Goal: Communication & Community: Answer question/provide support

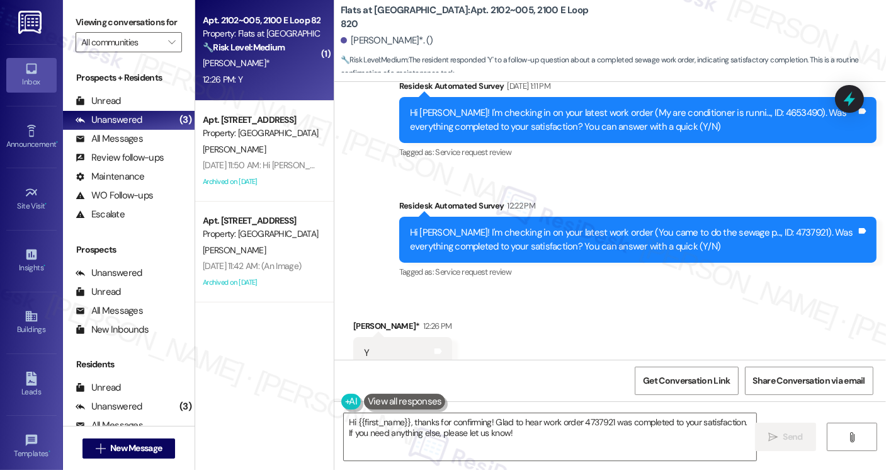
scroll to position [1870, 0]
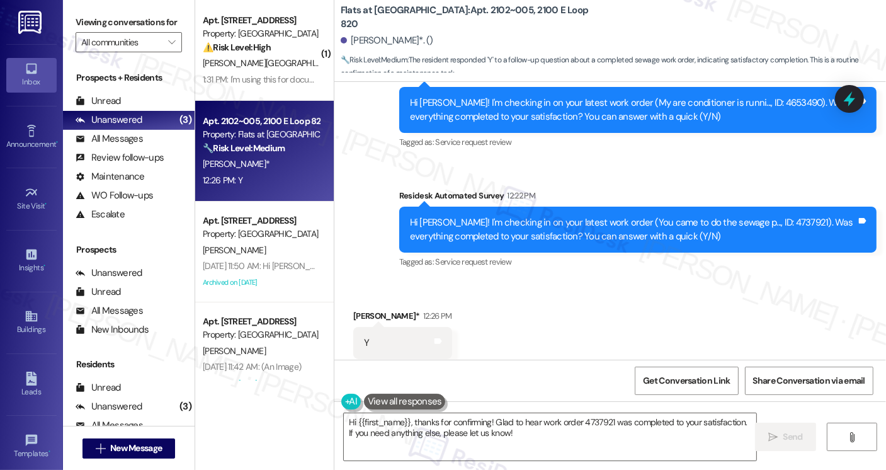
drag, startPoint x: 68, startPoint y: 12, endPoint x: 83, endPoint y: 21, distance: 17.3
click at [68, 12] on div "Viewing conversations for All communities " at bounding box center [129, 32] width 132 height 65
click at [464, 425] on textarea "Hi {{first_name}}, thanks for confirming! Glad to hear work order 4737921 was c…" at bounding box center [550, 436] width 413 height 47
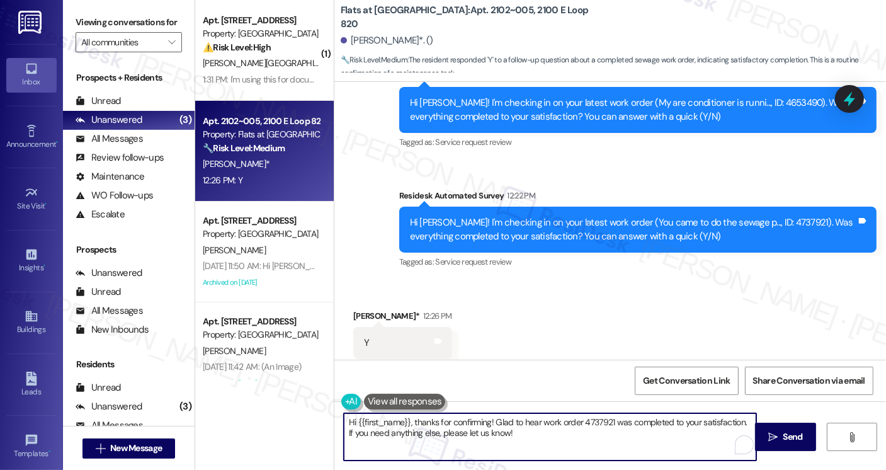
paste textarea "! I'm glad to hear that the latest work order was completed to your satisfactio…"
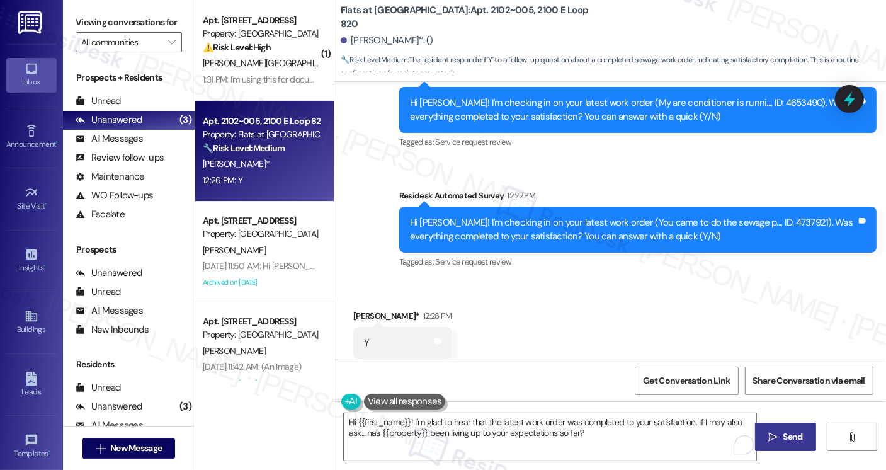
click at [793, 440] on span "Send" at bounding box center [794, 436] width 20 height 13
click at [615, 435] on textarea "Hi {{first_name}}! I'm glad to hear that the latest work order was completed to…" at bounding box center [552, 436] width 413 height 47
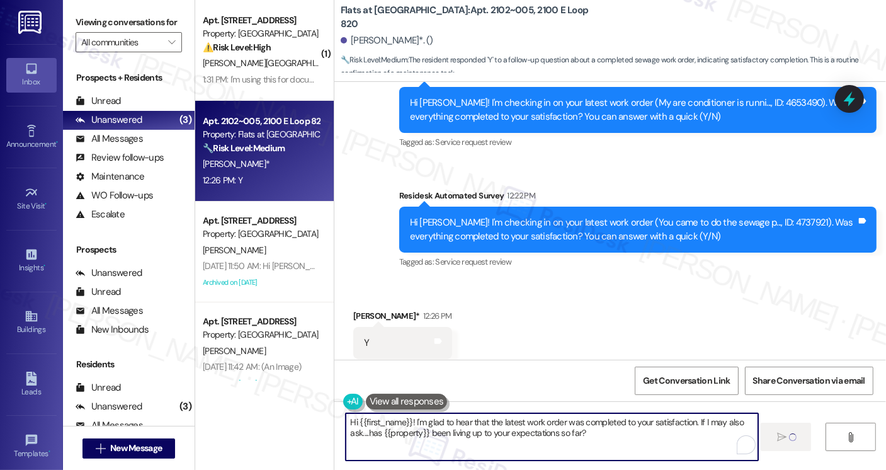
click at [562, 295] on div "Received via SMS [PERSON_NAME]* 12:26 PM Y Tags and notes Tagged as: Positive r…" at bounding box center [611, 334] width 552 height 106
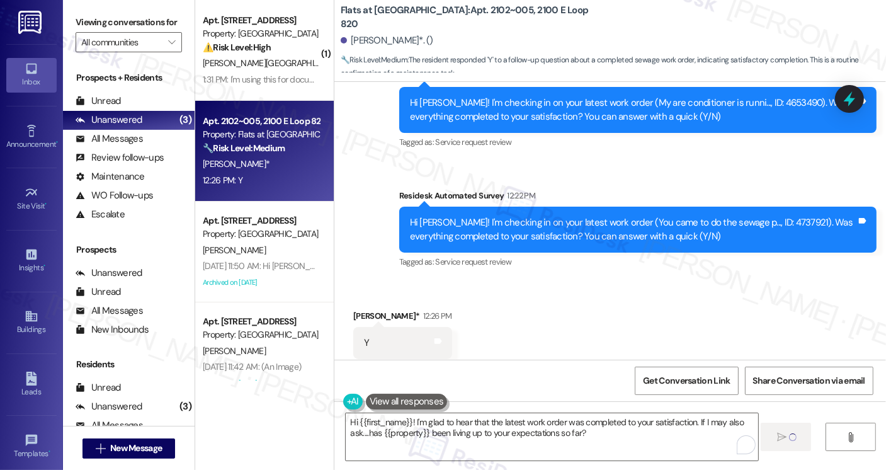
type textarea "Fetching suggested responses. Please feel free to read through the conversation…"
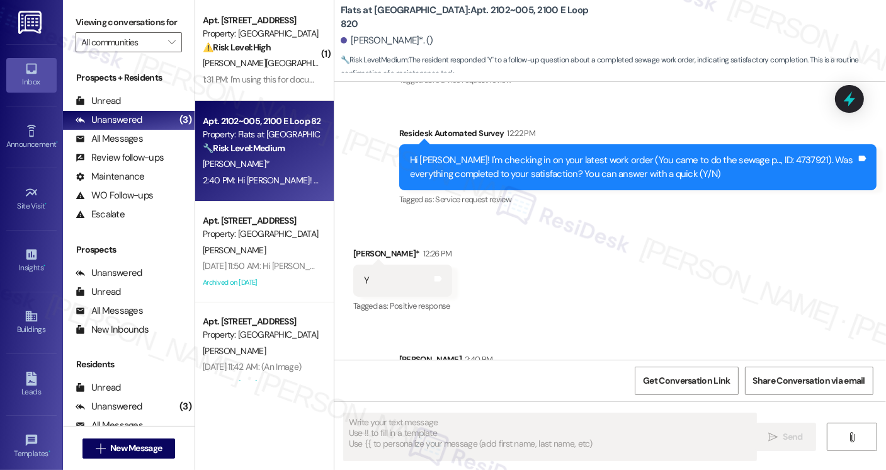
scroll to position [1971, 0]
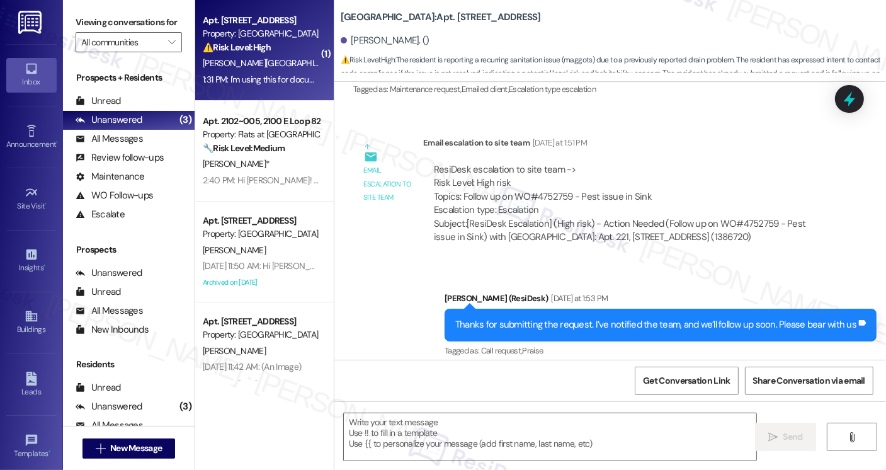
scroll to position [13726, 0]
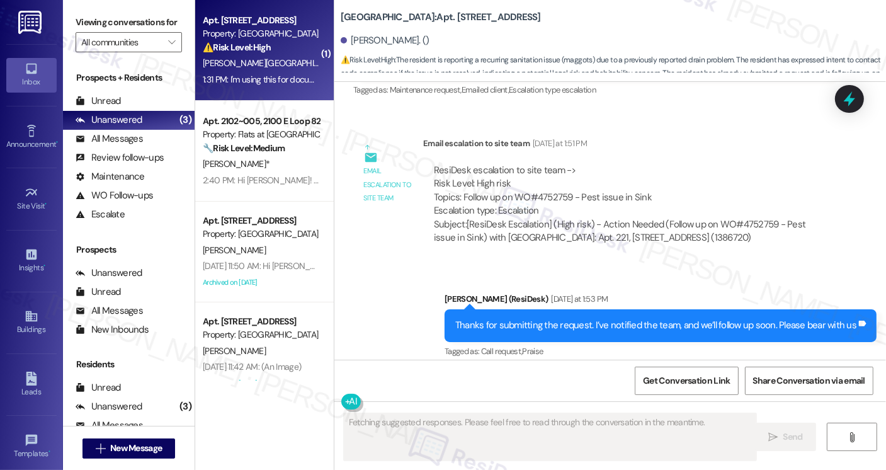
click at [464, 425] on div "I'm using this for documentation purposes. I was in the office [DATE] and I was…" at bounding box center [587, 452] width 447 height 54
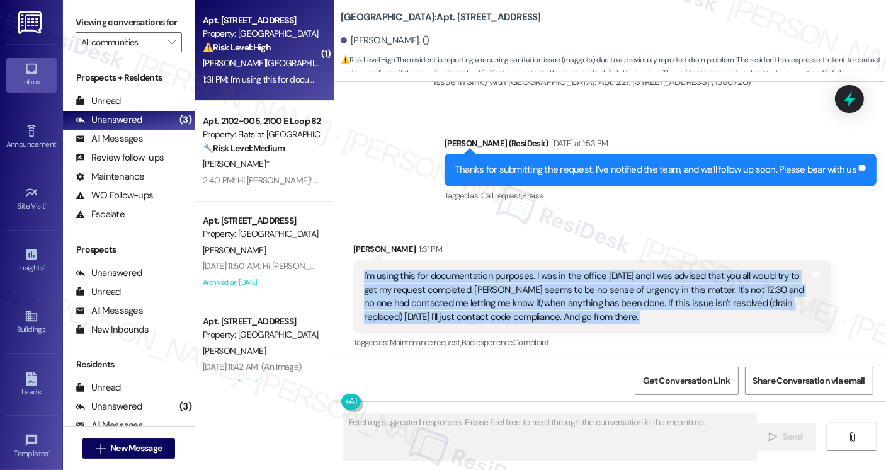
scroll to position [13882, 0]
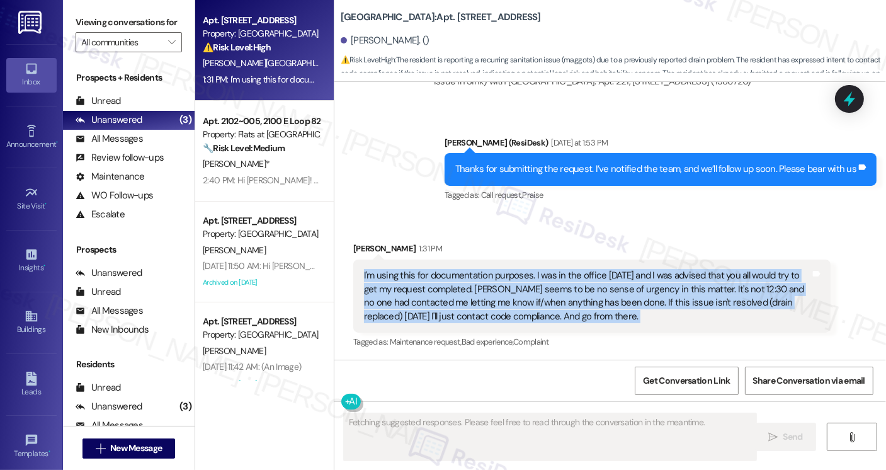
click at [440, 296] on div "I'm using this for documentation purposes. I was in the office [DATE] and I was…" at bounding box center [587, 296] width 447 height 54
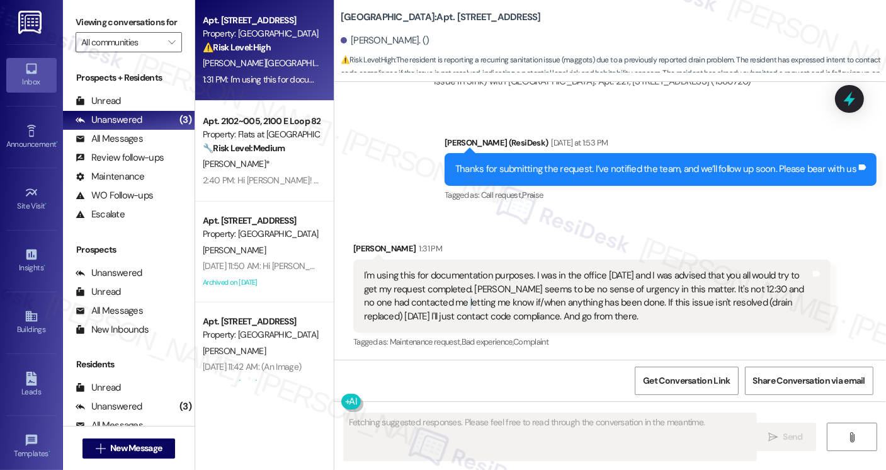
click at [440, 296] on div "I'm using this for documentation purposes. I was in the office [DATE] and I was…" at bounding box center [587, 296] width 447 height 54
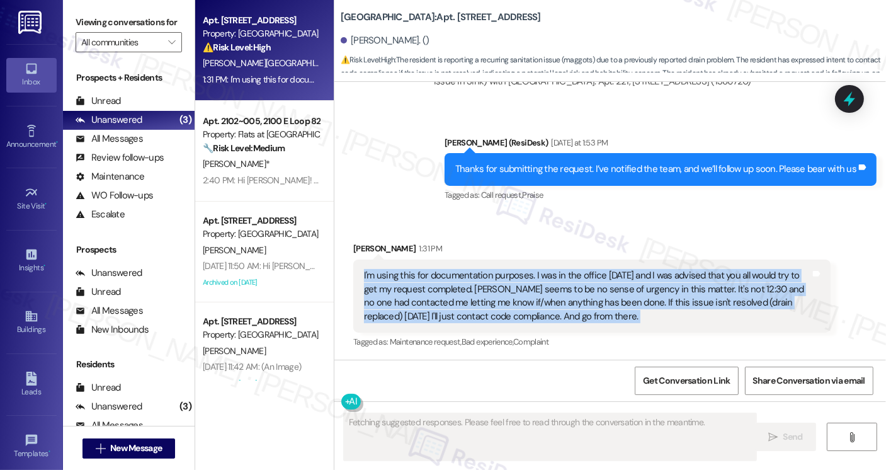
click at [440, 296] on div "I'm using this for documentation purposes. I was in the office [DATE] and I was…" at bounding box center [587, 296] width 447 height 54
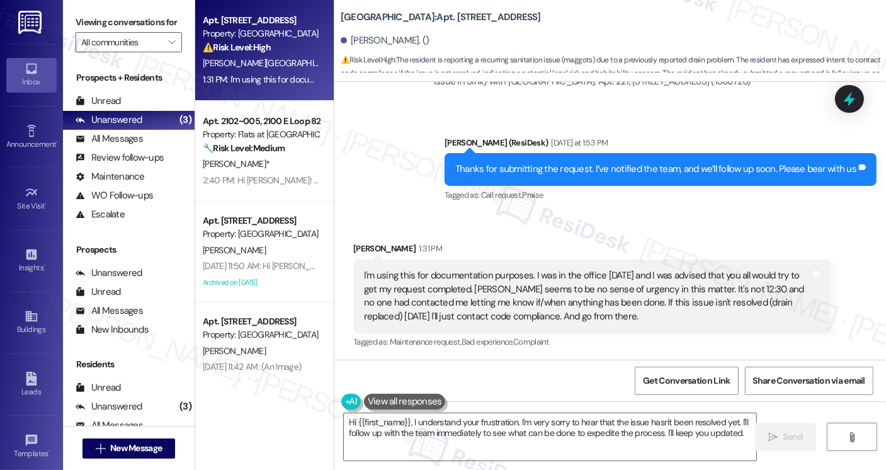
click at [508, 173] on div "Thanks for submitting the request. I’ve notified the team, and we’ll follow up …" at bounding box center [656, 169] width 401 height 13
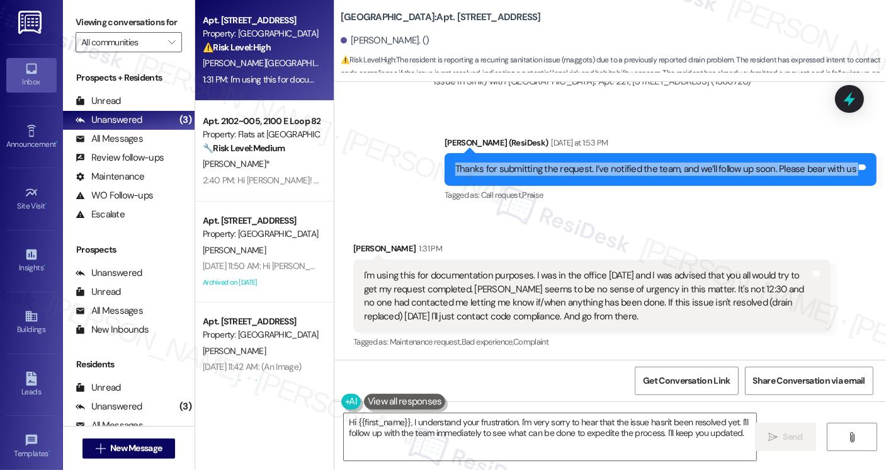
click at [508, 173] on div "Thanks for submitting the request. I’ve notified the team, and we’ll follow up …" at bounding box center [656, 169] width 401 height 13
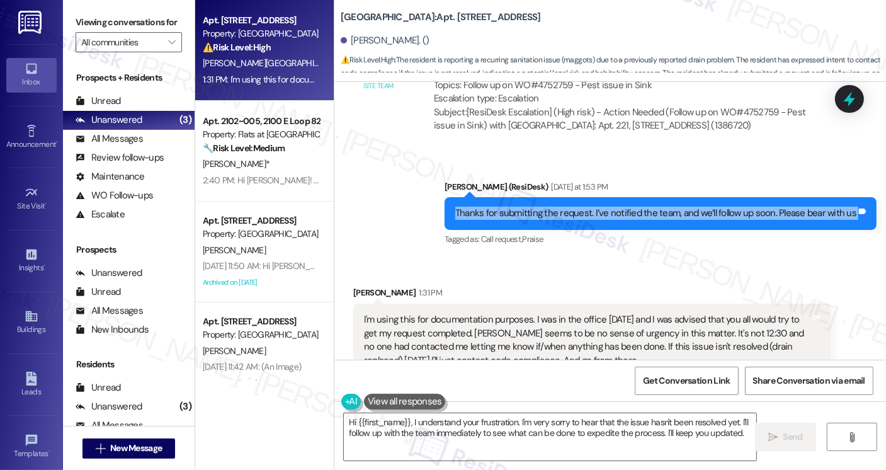
scroll to position [13693, 0]
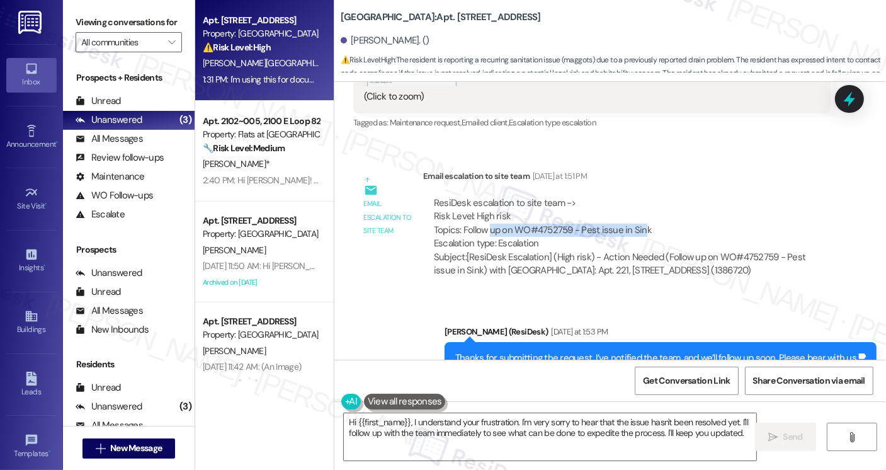
drag, startPoint x: 484, startPoint y: 229, endPoint x: 636, endPoint y: 228, distance: 152.5
click at [636, 228] on div "ResiDesk escalation to site team -> Risk Level: High risk Topics: Follow up on …" at bounding box center [627, 224] width 386 height 54
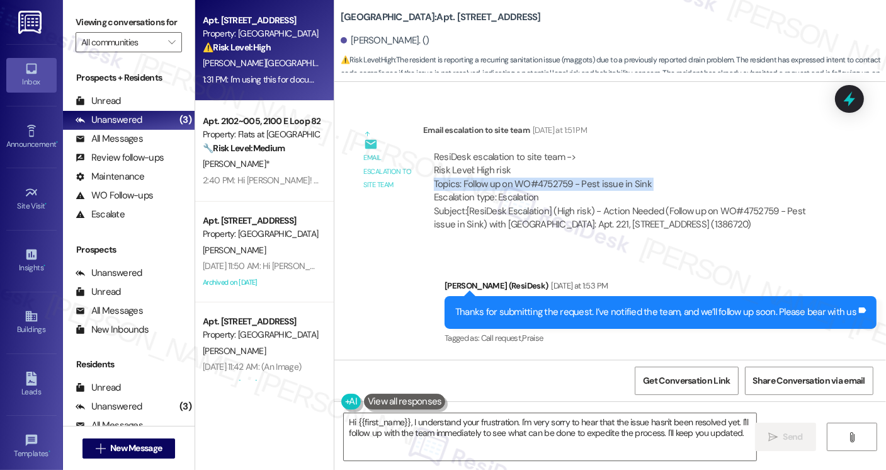
scroll to position [13882, 0]
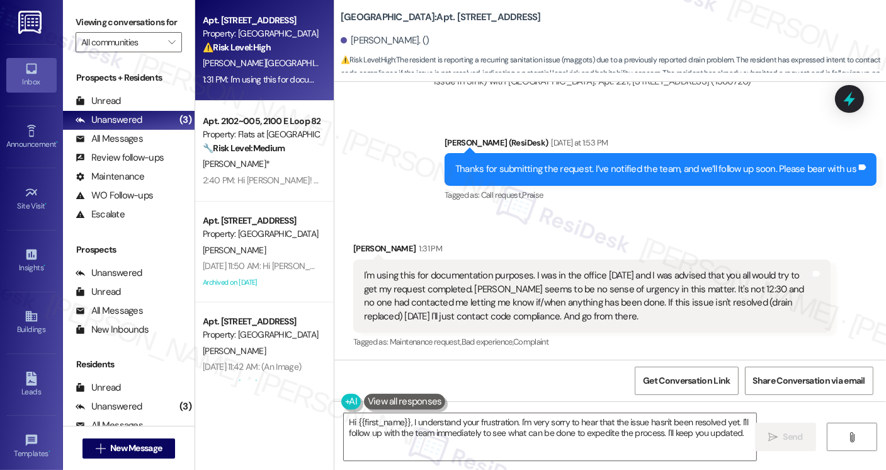
click at [504, 291] on div "I'm using this for documentation purposes. I was in the office [DATE] and I was…" at bounding box center [587, 296] width 447 height 54
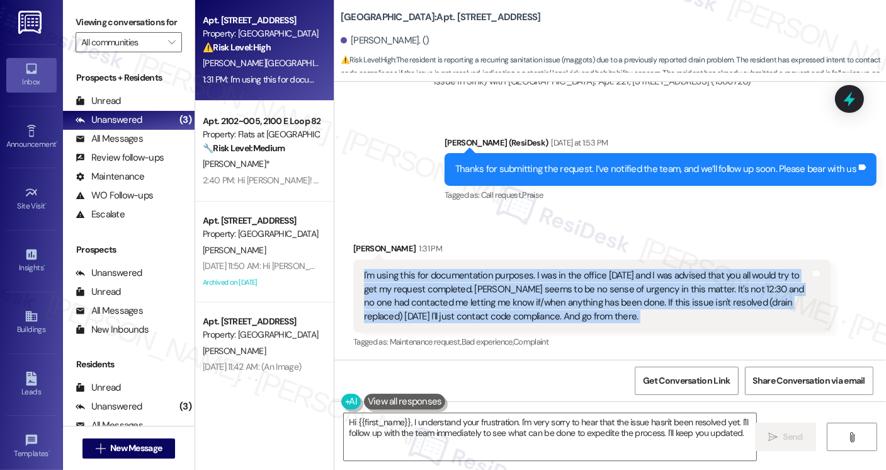
click at [504, 291] on div "I'm using this for documentation purposes. I was in the office [DATE] and I was…" at bounding box center [587, 296] width 447 height 54
click at [477, 301] on div "I'm using this for documentation purposes. I was in the office [DATE] and I was…" at bounding box center [587, 296] width 447 height 54
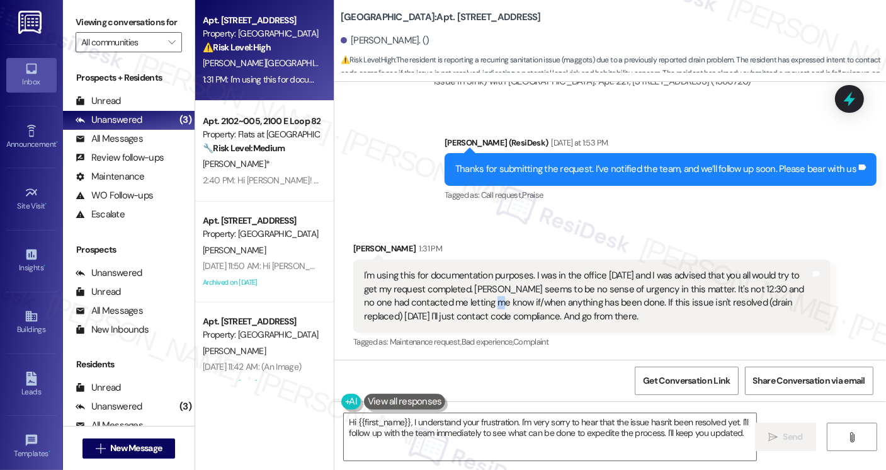
click at [477, 301] on div "I'm using this for documentation purposes. I was in the office [DATE] and I was…" at bounding box center [587, 296] width 447 height 54
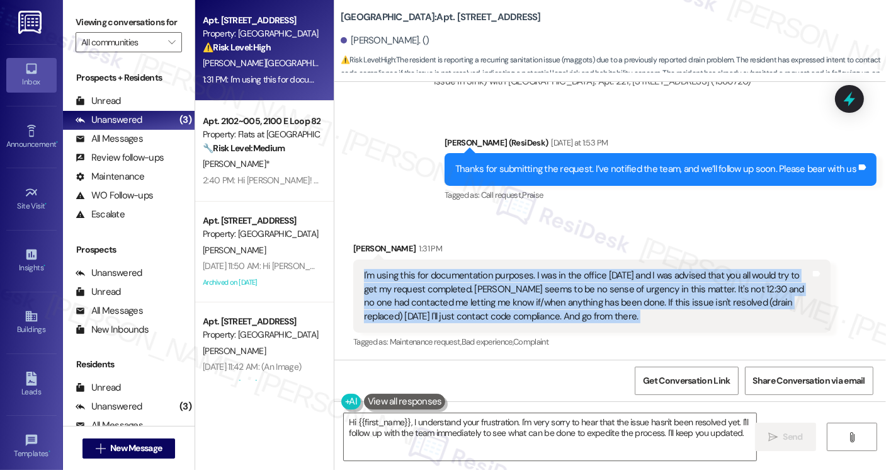
click at [477, 301] on div "I'm using this for documentation purposes. I was in the office [DATE] and I was…" at bounding box center [587, 296] width 447 height 54
click at [663, 306] on div "I'm using this for documentation purposes. I was in the office [DATE] and I was…" at bounding box center [587, 296] width 447 height 54
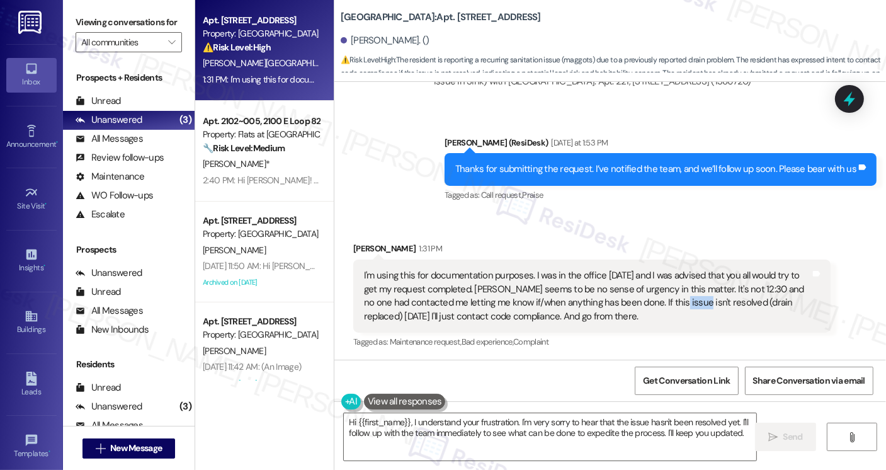
click at [663, 306] on div "I'm using this for documentation purposes. I was in the office [DATE] and I was…" at bounding box center [587, 296] width 447 height 54
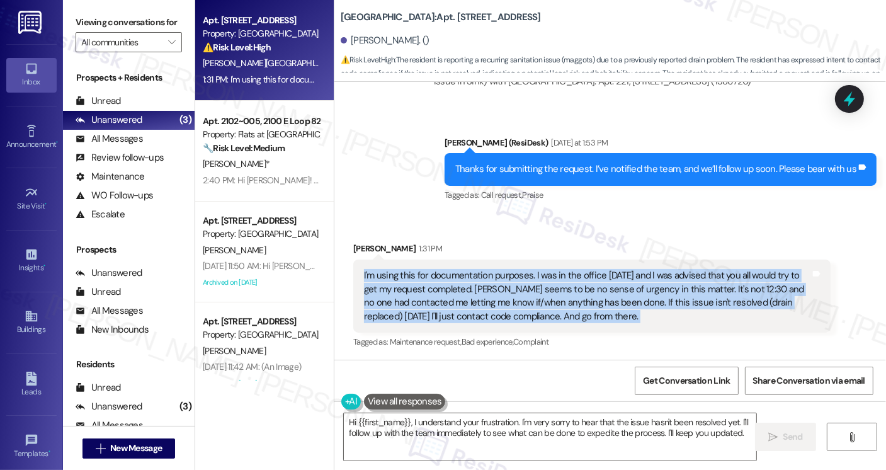
click at [663, 306] on div "I'm using this for documentation purposes. I was in the office [DATE] and I was…" at bounding box center [587, 296] width 447 height 54
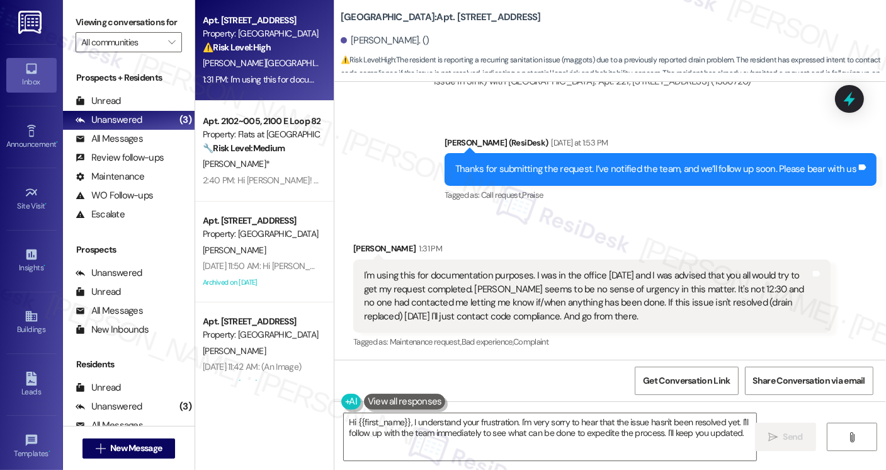
click at [527, 224] on div "Received via SMS [PERSON_NAME] 1:31 PM I'm using this for documentation purpose…" at bounding box center [611, 287] width 552 height 147
click at [539, 306] on div "I'm using this for documentation purposes. I was in the office [DATE] and I was…" at bounding box center [587, 296] width 447 height 54
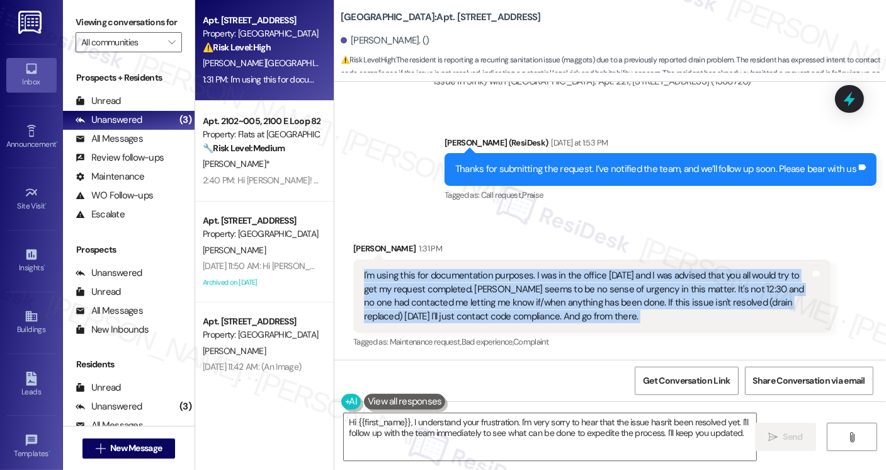
click at [539, 306] on div "I'm using this for documentation purposes. I was in the office [DATE] and I was…" at bounding box center [587, 296] width 447 height 54
copy div "I'm using this for documentation purposes. I was in the office [DATE] and I was…"
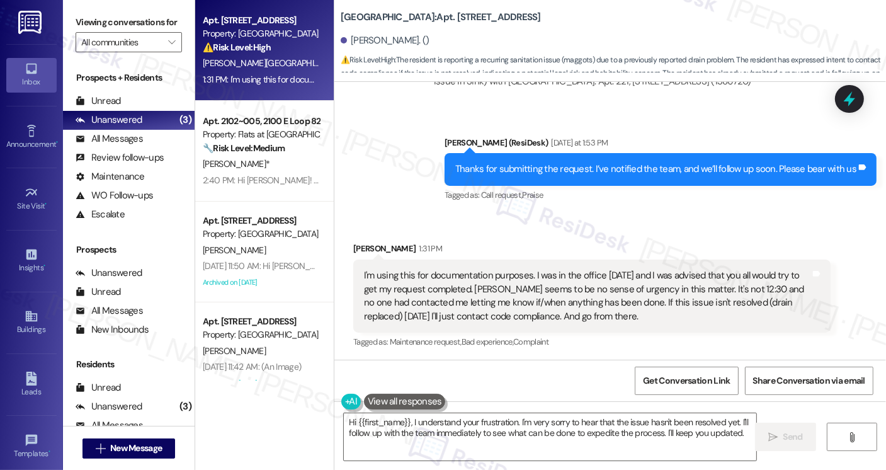
click at [538, 225] on div "Received via SMS [PERSON_NAME] 1:31 PM I'm using this for documentation purpose…" at bounding box center [611, 287] width 552 height 147
click at [509, 290] on div "I'm using this for documentation purposes. I was in the office [DATE] and I was…" at bounding box center [587, 296] width 447 height 54
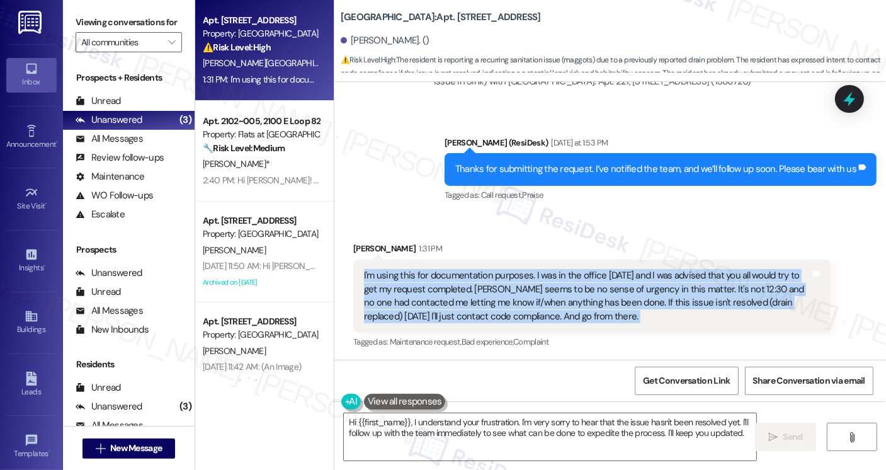
click at [509, 290] on div "I'm using this for documentation purposes. I was in the office [DATE] and I was…" at bounding box center [587, 296] width 447 height 54
copy div "I'm using this for documentation purposes. I was in the office [DATE] and I was…"
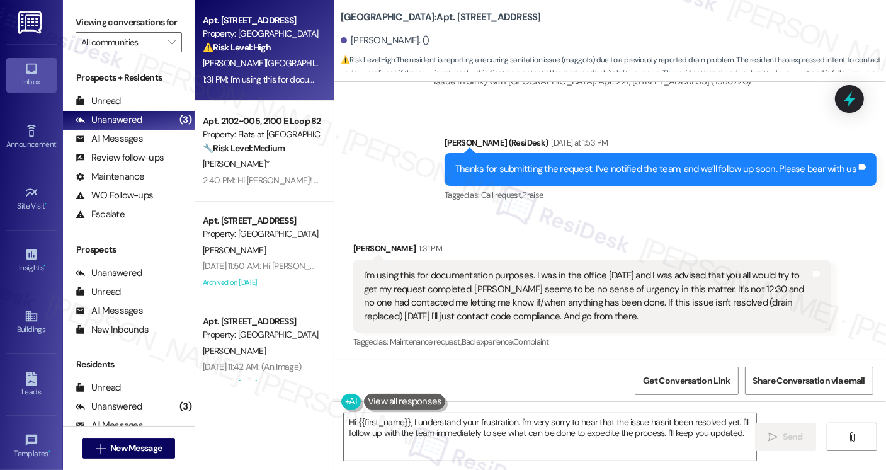
click at [530, 239] on div "Received via SMS [PERSON_NAME] 1:31 PM I'm using this for documentation purpose…" at bounding box center [592, 296] width 496 height 128
click at [572, 289] on div "I'm using this for documentation purposes. I was in the office [DATE] and I was…" at bounding box center [587, 296] width 447 height 54
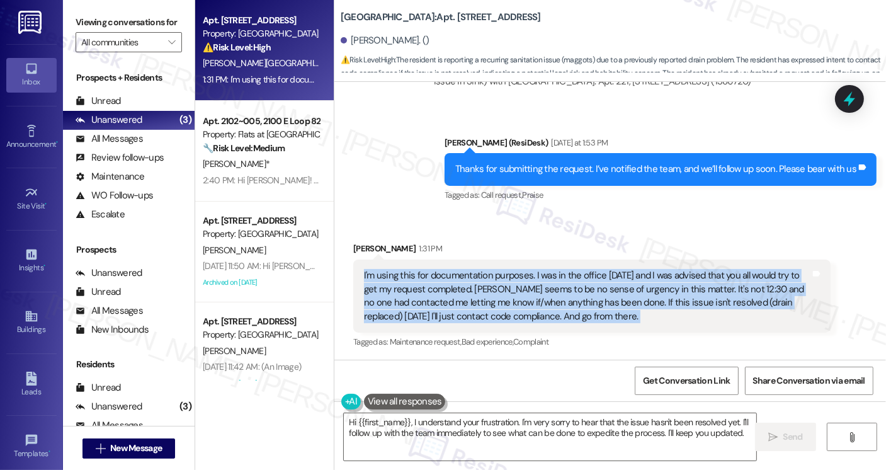
click at [572, 289] on div "I'm using this for documentation purposes. I was in the office [DATE] and I was…" at bounding box center [587, 296] width 447 height 54
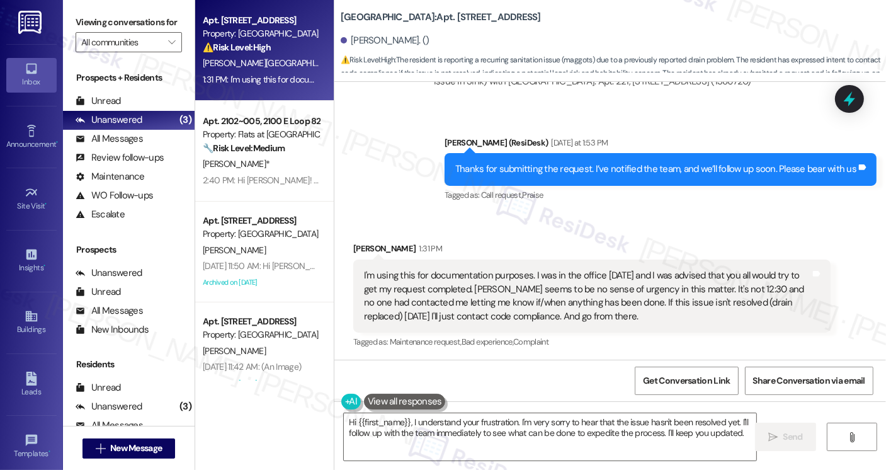
click at [494, 236] on div "Received via SMS [PERSON_NAME] 1:31 PM I'm using this for documentation purpose…" at bounding box center [592, 296] width 496 height 128
click at [502, 301] on div "I'm using this for documentation purposes. I was in the office [DATE] and I was…" at bounding box center [587, 296] width 447 height 54
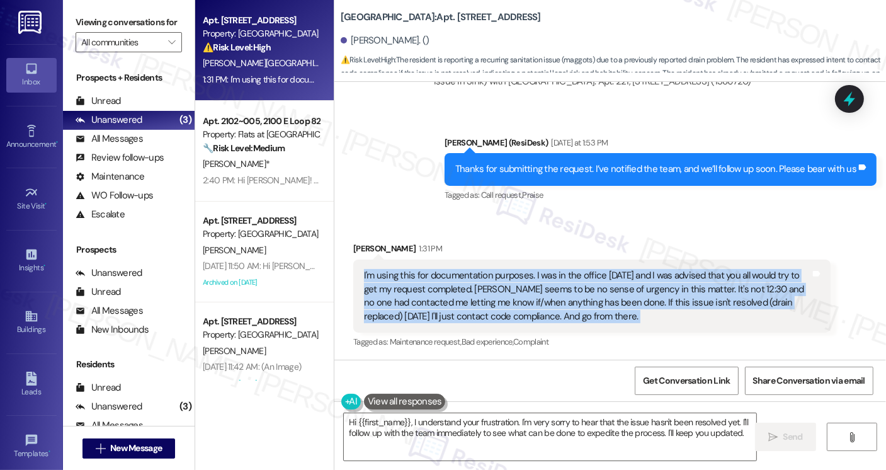
click at [502, 301] on div "I'm using this for documentation purposes. I was in the office [DATE] and I was…" at bounding box center [587, 296] width 447 height 54
copy div "I'm using this for documentation purposes. I was in the office [DATE] and I was…"
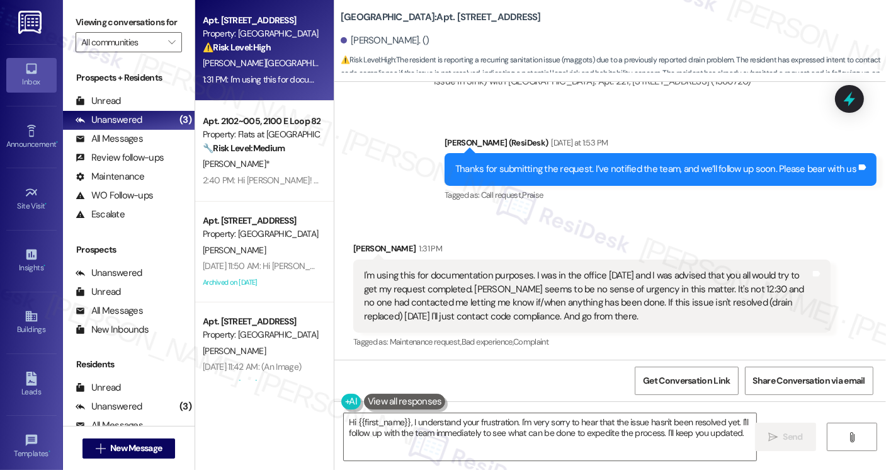
click at [531, 229] on div "Received via SMS [PERSON_NAME] 1:31 PM I'm using this for documentation purpose…" at bounding box center [611, 287] width 552 height 147
click at [77, 31] on label "Viewing conversations for" at bounding box center [129, 23] width 106 height 20
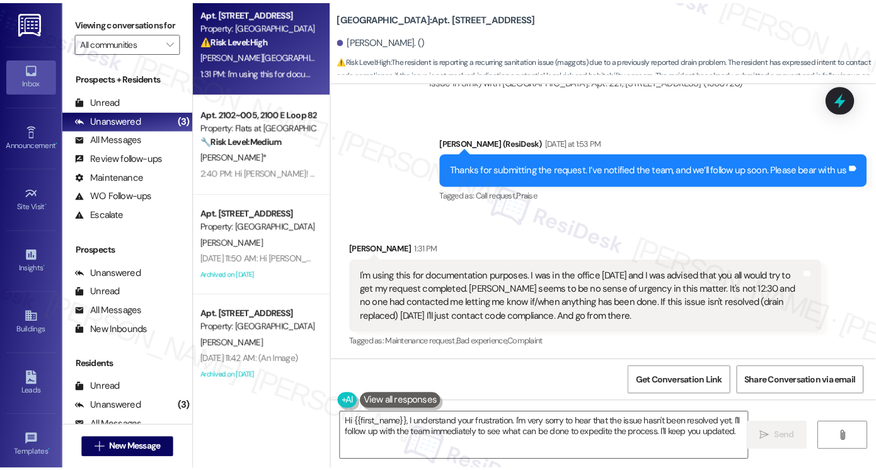
scroll to position [0, 0]
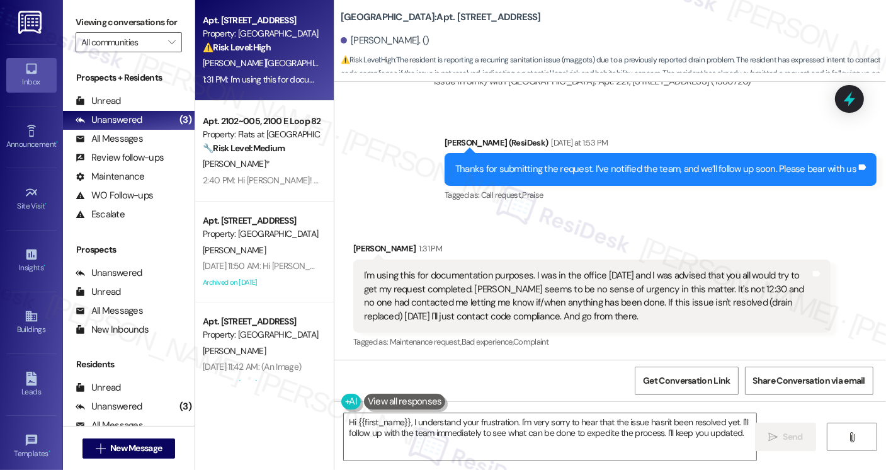
click at [72, 28] on div "Viewing conversations for All communities " at bounding box center [129, 32] width 132 height 65
click at [69, 20] on div "Viewing conversations for All communities " at bounding box center [129, 32] width 132 height 65
click at [486, 313] on div "I'm using this for documentation purposes. I was in the office [DATE] and I was…" at bounding box center [587, 296] width 447 height 54
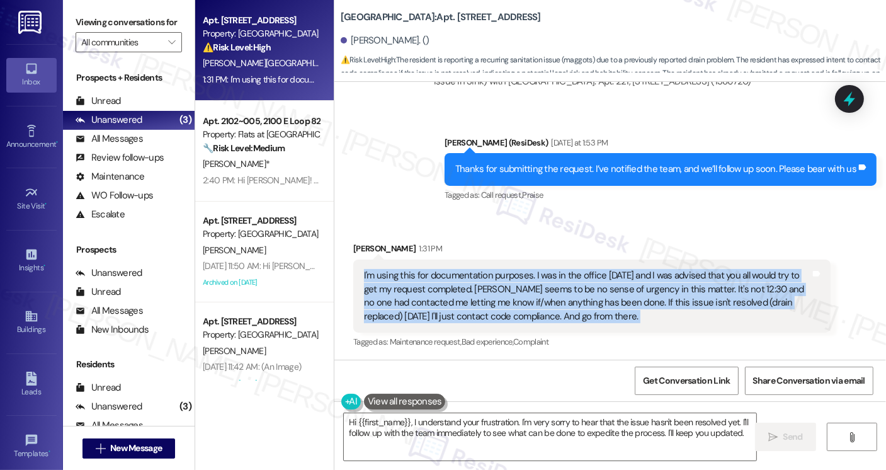
click at [486, 313] on div "I'm using this for documentation purposes. I was in the office [DATE] and I was…" at bounding box center [587, 296] width 447 height 54
copy div "I'm using this for documentation purposes. I was in the office [DATE] and I was…"
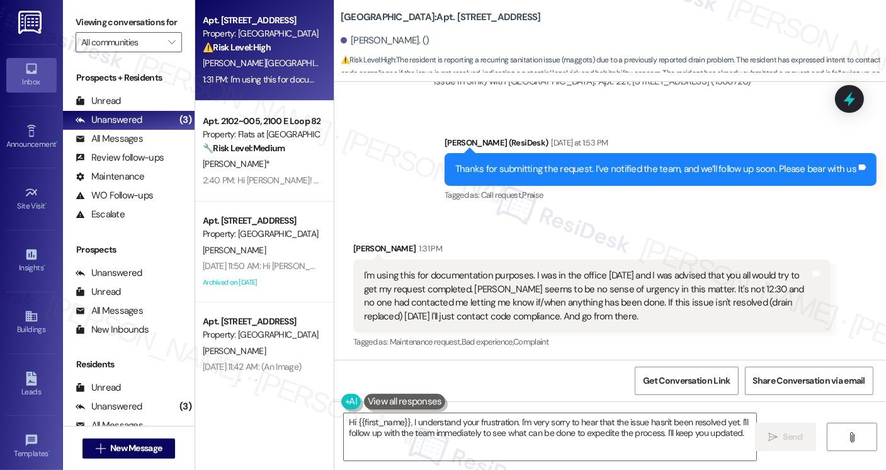
click at [70, 19] on div "Viewing conversations for All communities " at bounding box center [129, 32] width 132 height 65
drag, startPoint x: 520, startPoint y: 63, endPoint x: 661, endPoint y: 64, distance: 140.5
click at [661, 64] on span "⚠️ Risk Level: High : The resident is reporting a recurring sanitation issue (m…" at bounding box center [614, 74] width 546 height 40
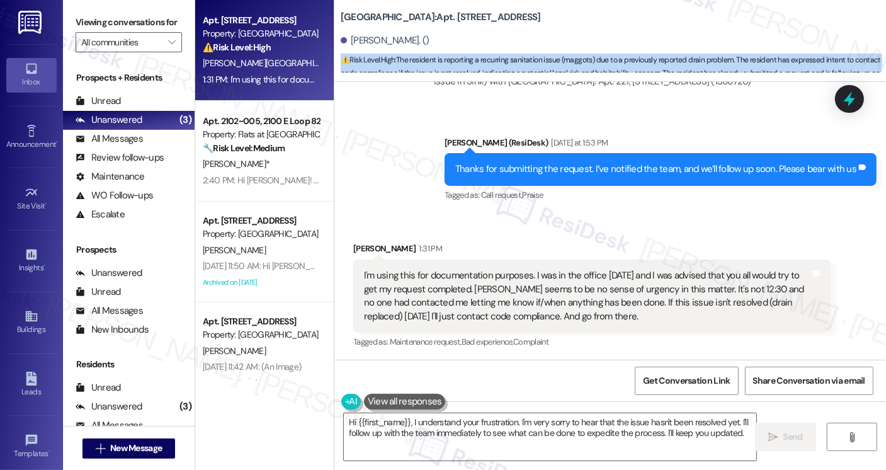
click at [661, 64] on span "⚠️ Risk Level: High : The resident is reporting a recurring sanitation issue (m…" at bounding box center [614, 74] width 546 height 40
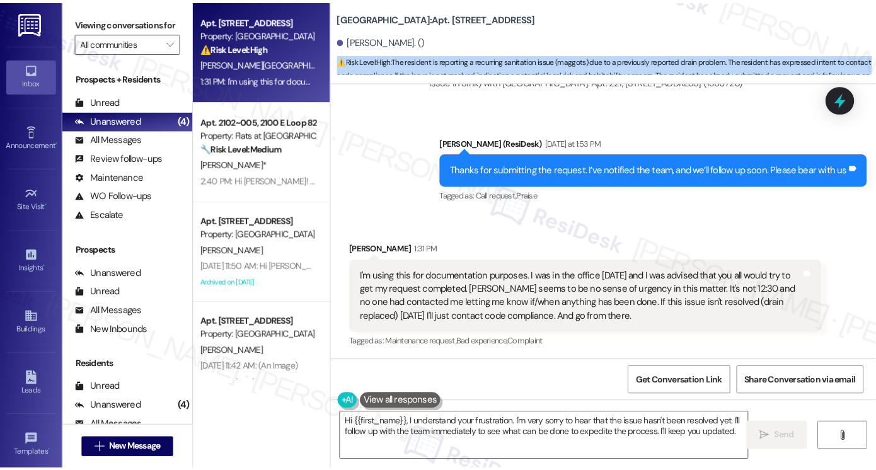
scroll to position [13896, 0]
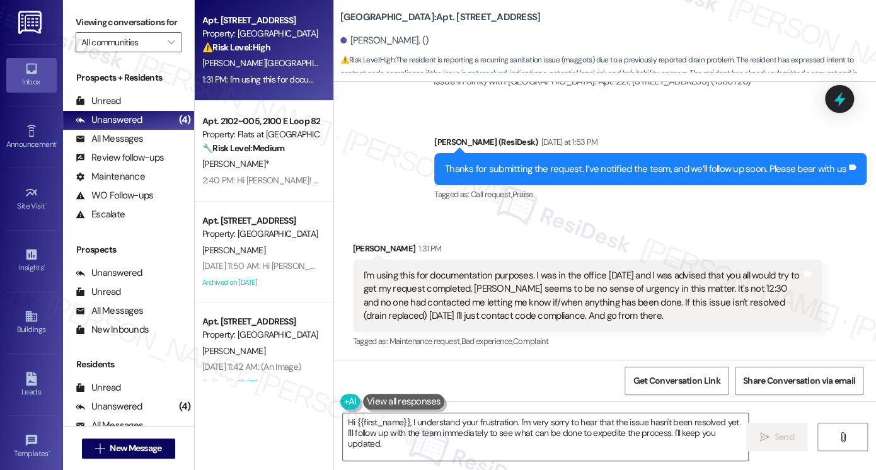
click at [74, 25] on div "Viewing conversations for All communities " at bounding box center [128, 32] width 131 height 65
click at [419, 430] on textarea "Hi {{first_name}}, I understand your frustration. I'm very sorry to hear that t…" at bounding box center [545, 436] width 405 height 47
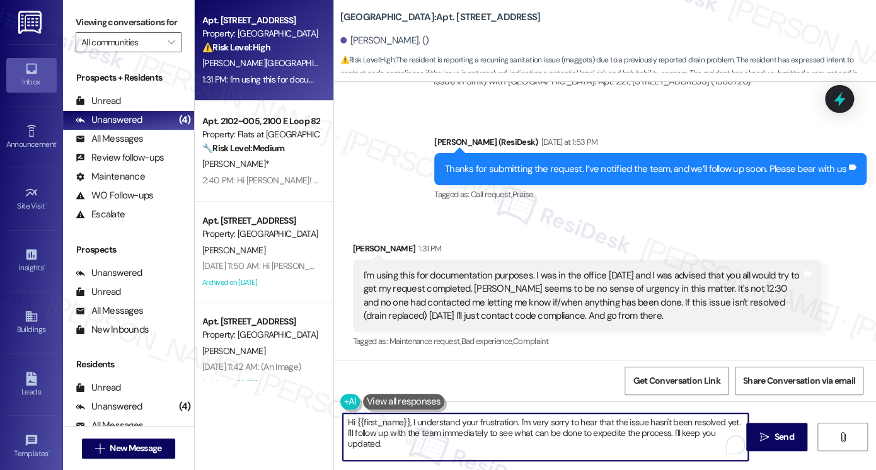
drag, startPoint x: 449, startPoint y: 451, endPoint x: 343, endPoint y: 424, distance: 109.3
click at [343, 424] on textarea "Hi {{first_name}}, I understand your frustration. I'm very sorry to hear that t…" at bounding box center [545, 436] width 405 height 47
paste textarea "thank you for reaching out. I understand how concerning and frustrating it must…"
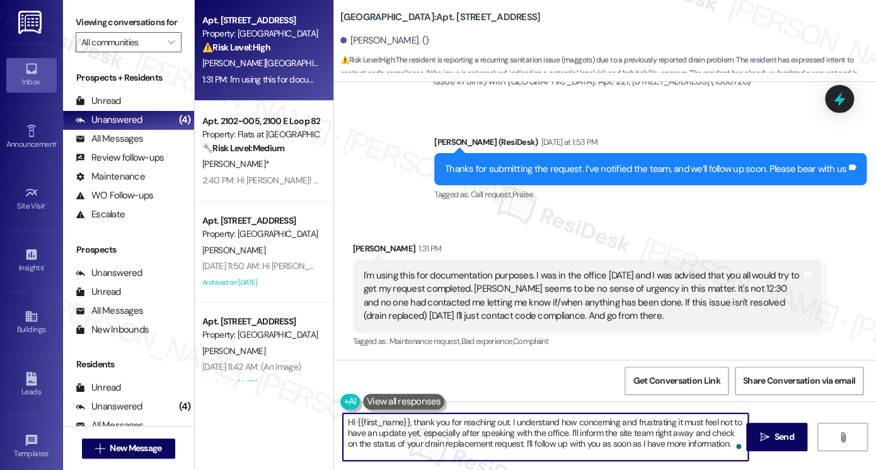
click at [572, 173] on div "Thanks for submitting the request. I’ve notified the team, and we’ll follow up …" at bounding box center [645, 169] width 401 height 13
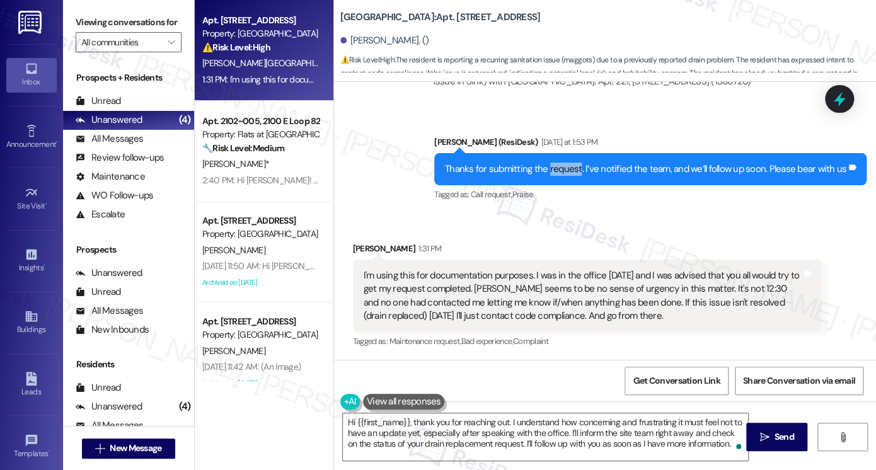
click at [572, 173] on div "Thanks for submitting the request. I’ve notified the team, and we’ll follow up …" at bounding box center [645, 169] width 401 height 13
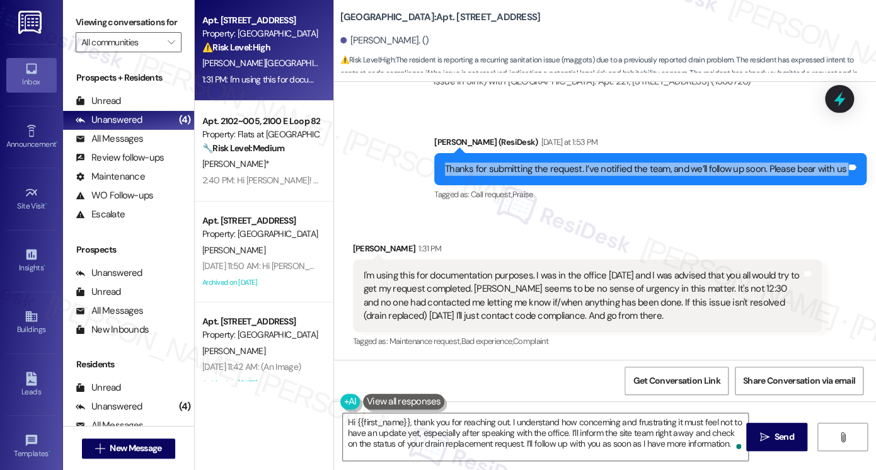
click at [572, 173] on div "Thanks for submitting the request. I’ve notified the team, and we’ll follow up …" at bounding box center [645, 169] width 401 height 13
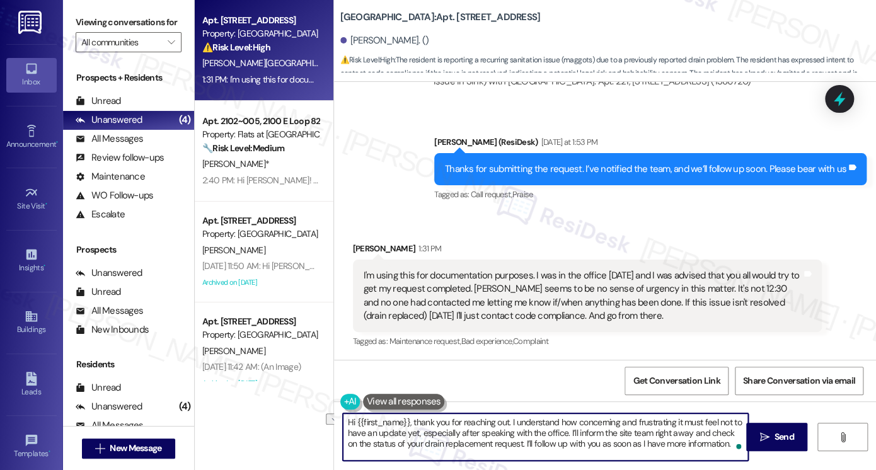
drag, startPoint x: 506, startPoint y: 420, endPoint x: 411, endPoint y: 410, distance: 95.0
click at [408, 420] on textarea "Hi {{first_name}}, thank you for reaching out. I understand how concerning and …" at bounding box center [545, 436] width 405 height 47
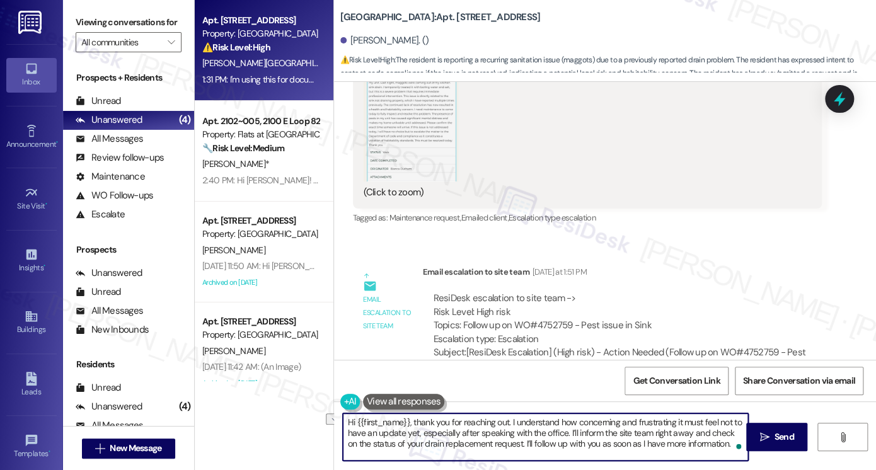
scroll to position [13770, 0]
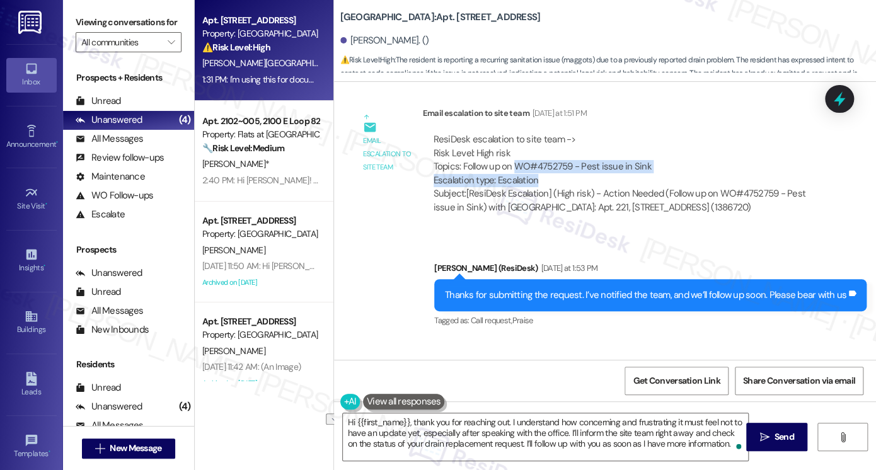
drag, startPoint x: 511, startPoint y: 164, endPoint x: 658, endPoint y: 175, distance: 147.1
click at [658, 175] on div "ResiDesk escalation to site team -> Risk Level: High risk Topics: Follow up on …" at bounding box center [621, 160] width 377 height 54
click at [622, 165] on div "ResiDesk escalation to site team -> Risk Level: High risk Topics: Follow up on …" at bounding box center [621, 160] width 377 height 54
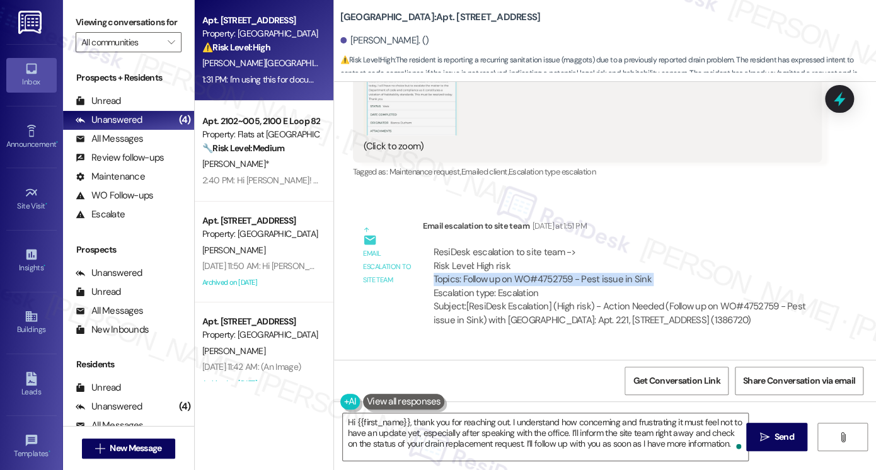
scroll to position [13518, 0]
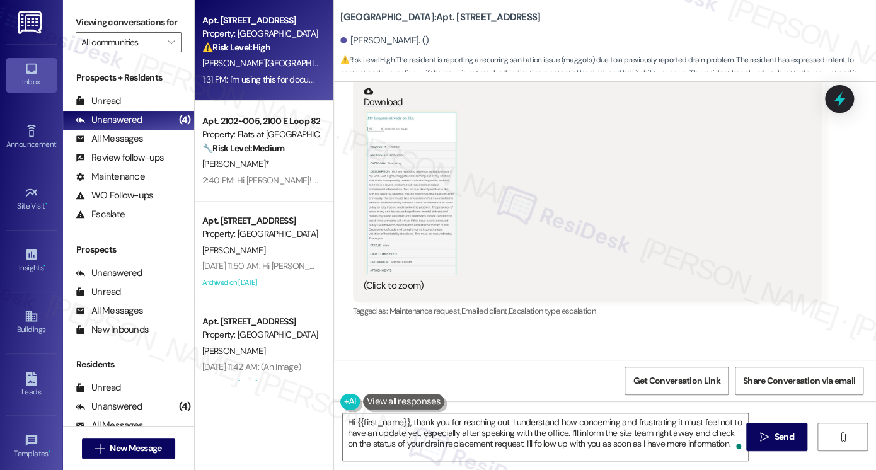
click at [397, 182] on button "Zoom image" at bounding box center [411, 193] width 95 height 166
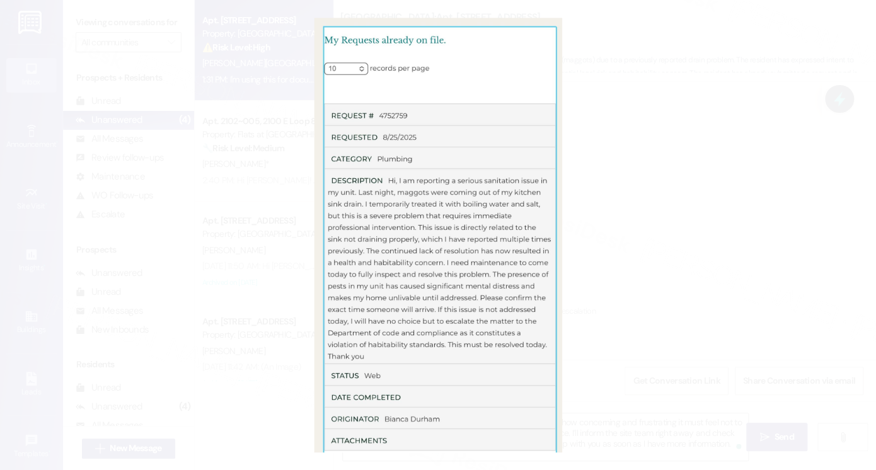
click at [643, 175] on button "Unzoom image" at bounding box center [438, 235] width 876 height 470
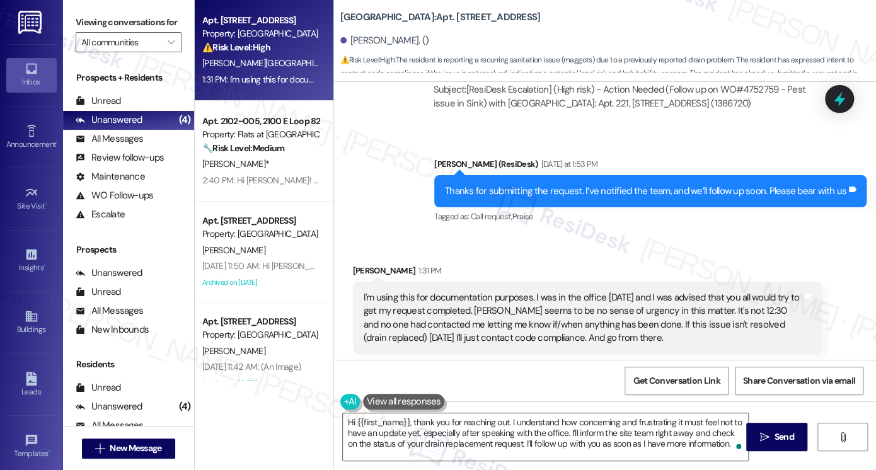
scroll to position [13896, 0]
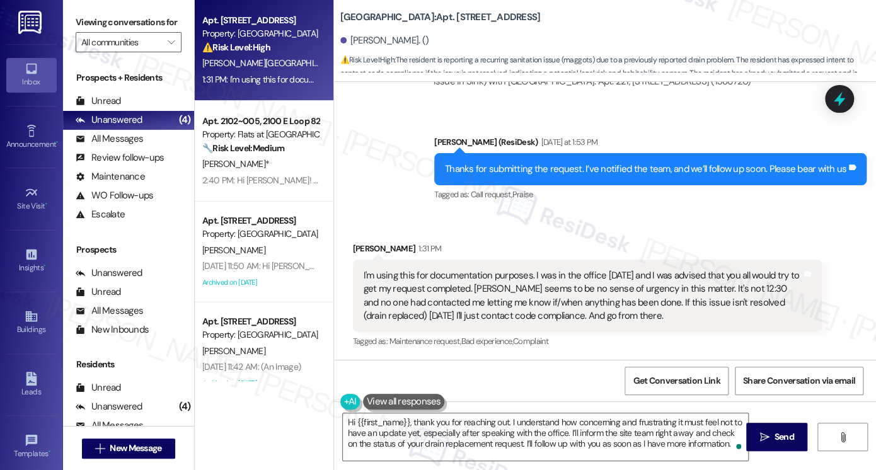
click at [466, 290] on div "I'm using this for documentation purposes. I was in the office [DATE] and I was…" at bounding box center [583, 296] width 438 height 54
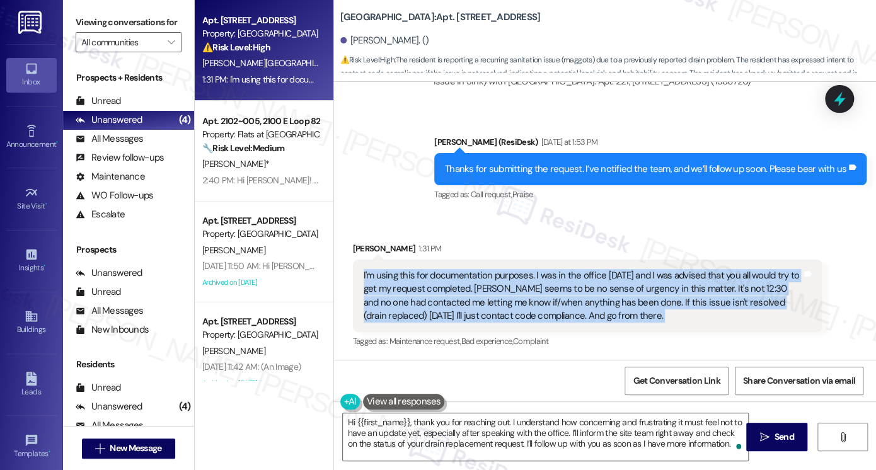
click at [466, 290] on div "I'm using this for documentation purposes. I was in the office [DATE] and I was…" at bounding box center [583, 296] width 438 height 54
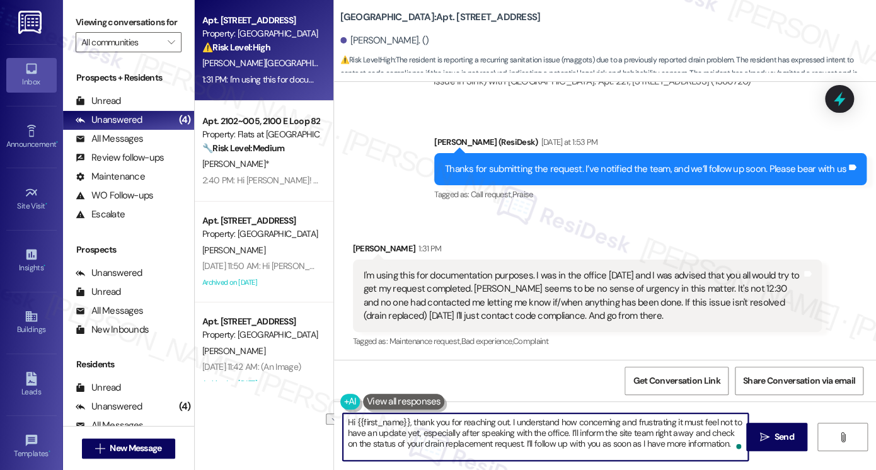
drag, startPoint x: 614, startPoint y: 420, endPoint x: 672, endPoint y: 419, distance: 58.0
click at [672, 419] on textarea "Hi {{first_name}}, thank you for reaching out. I understand how concerning and …" at bounding box center [545, 436] width 405 height 47
drag, startPoint x: 500, startPoint y: 432, endPoint x: 520, endPoint y: 415, distance: 26.4
click at [511, 421] on textarea "Hi {{first_name}}, thank you for reaching out. I understand how concerning it m…" at bounding box center [545, 436] width 405 height 47
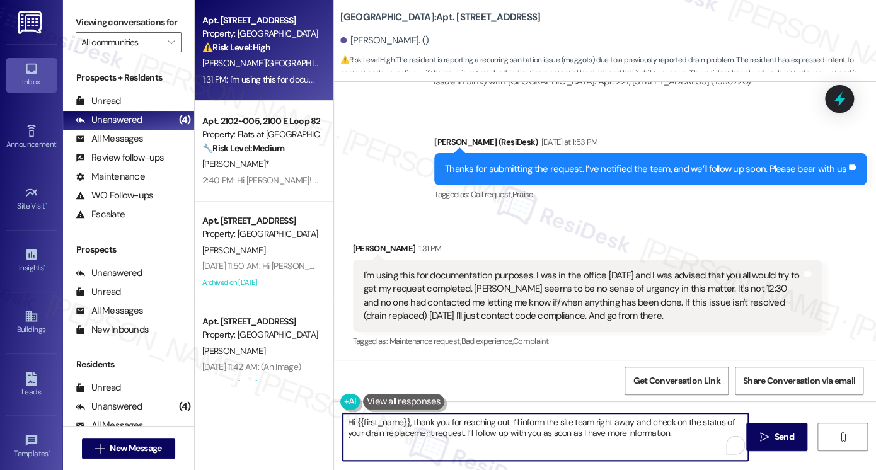
click at [614, 420] on textarea "Hi {{first_name}}, thank you for reaching out. I’ll inform the site team right …" at bounding box center [545, 436] width 405 height 47
click at [437, 437] on textarea "Hi {{first_name}}, thank you for reaching out. I’ll inform the site team right …" at bounding box center [545, 436] width 405 height 47
drag, startPoint x: 495, startPoint y: 434, endPoint x: 641, endPoint y: 433, distance: 146.2
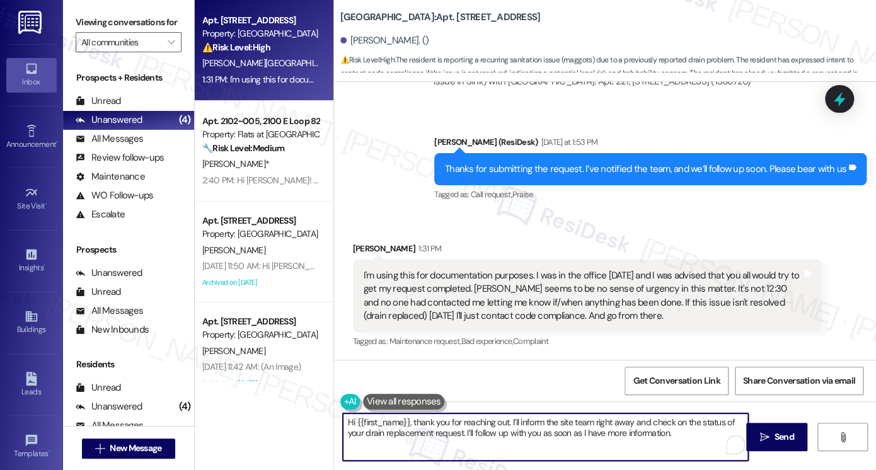
click at [641, 433] on textarea "Hi {{first_name}}, thank you for reaching out. I’ll inform the site team right …" at bounding box center [545, 436] width 405 height 47
drag, startPoint x: 685, startPoint y: 429, endPoint x: 548, endPoint y: 429, distance: 137.3
click at [547, 429] on textarea "Hi {{first_name}}, thank you for reaching out. I’ll inform the site team right …" at bounding box center [545, 436] width 405 height 47
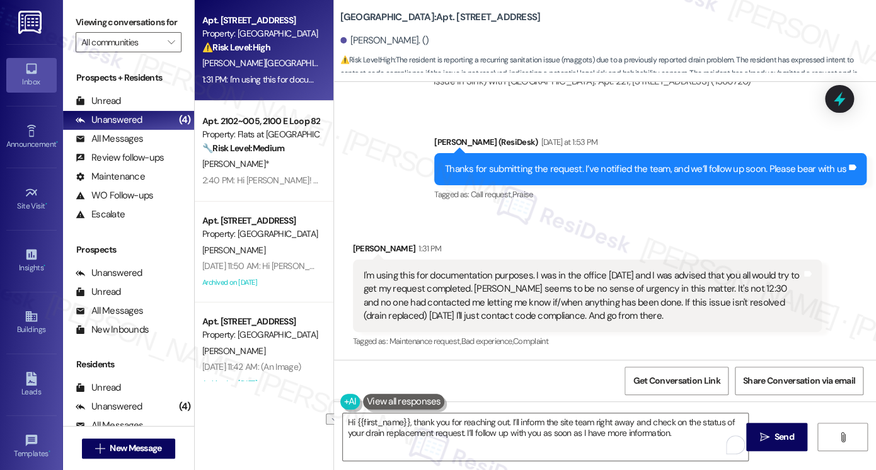
click at [542, 285] on div "I'm using this for documentation purposes. I was in the office [DATE] and I was…" at bounding box center [583, 296] width 438 height 54
click at [459, 427] on textarea "Hi {{first_name}}, thank you for reaching out. I’ll inform the site team right …" at bounding box center [545, 436] width 405 height 47
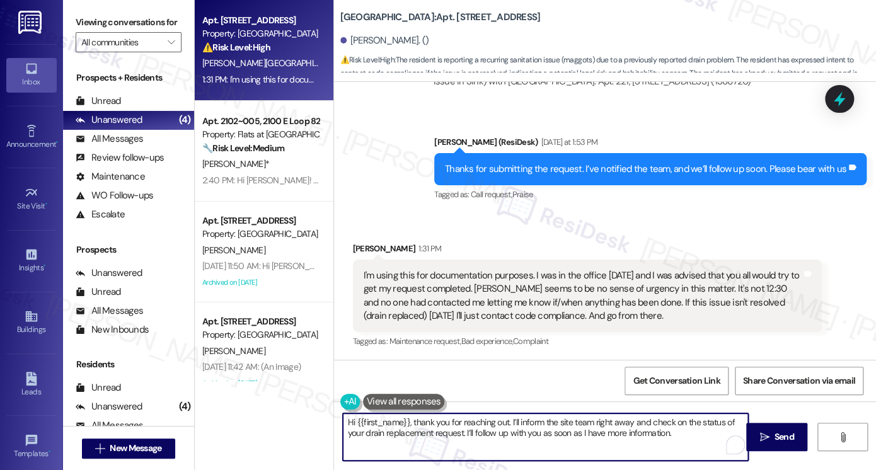
click at [459, 427] on textarea "Hi {{first_name}}, thank you for reaching out. I’ll inform the site team right …" at bounding box center [545, 436] width 405 height 47
click at [505, 423] on textarea "Hi {{first_name}}, thank you for reaching out. I’ll inform the site team right …" at bounding box center [545, 436] width 405 height 47
drag, startPoint x: 525, startPoint y: 423, endPoint x: 534, endPoint y: 420, distance: 10.0
click at [525, 423] on textarea "Hi {{first_name}}, thank you for reaching out, and I truly apologize for the de…" at bounding box center [545, 436] width 405 height 47
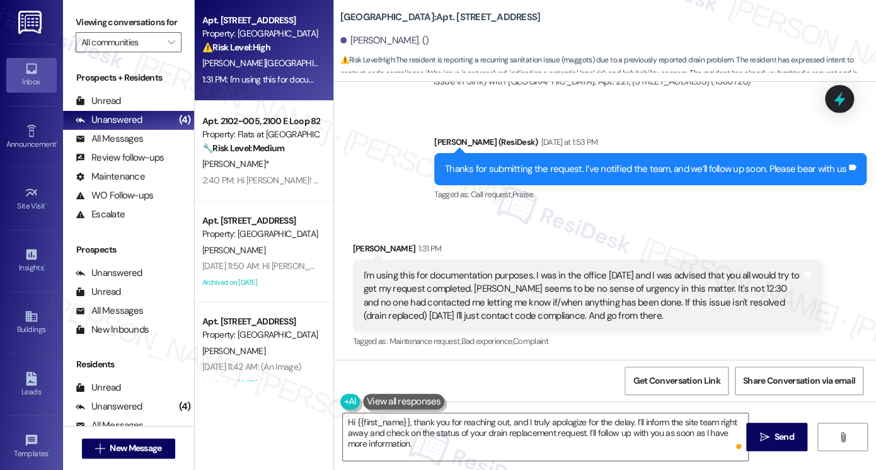
click at [73, 21] on div "Viewing conversations for All communities " at bounding box center [128, 32] width 131 height 65
click at [683, 420] on textarea "Hi {{first_name}}, thank you for reaching out, and I truly apologize for the de…" at bounding box center [545, 436] width 405 height 47
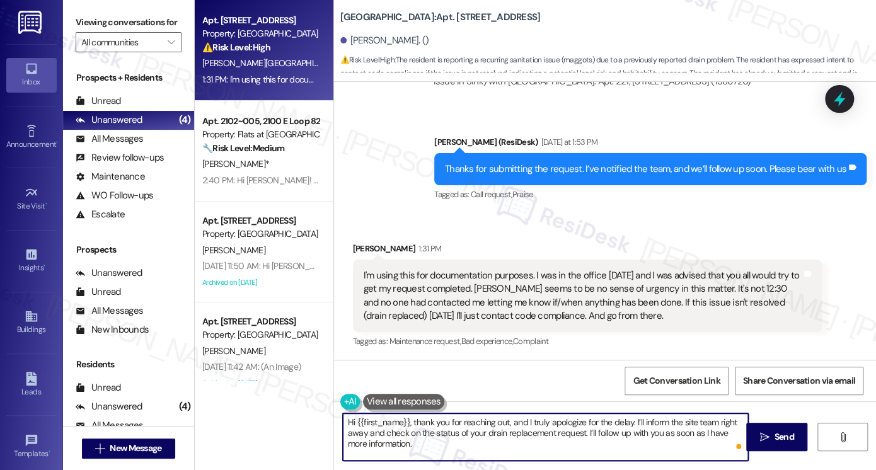
click at [683, 420] on textarea "Hi {{first_name}}, thank you for reaching out, and I truly apologize for the de…" at bounding box center [545, 436] width 405 height 47
click at [651, 424] on textarea "Hi {{first_name}}, thank you for reaching out, and I truly apologize for the de…" at bounding box center [545, 436] width 405 height 47
drag, startPoint x: 651, startPoint y: 424, endPoint x: 660, endPoint y: 424, distance: 9.5
click at [651, 424] on textarea "Hi {{first_name}}, thank you for reaching out, and I truly apologize for the de…" at bounding box center [545, 436] width 405 height 47
drag, startPoint x: 433, startPoint y: 432, endPoint x: 590, endPoint y: 437, distance: 157.6
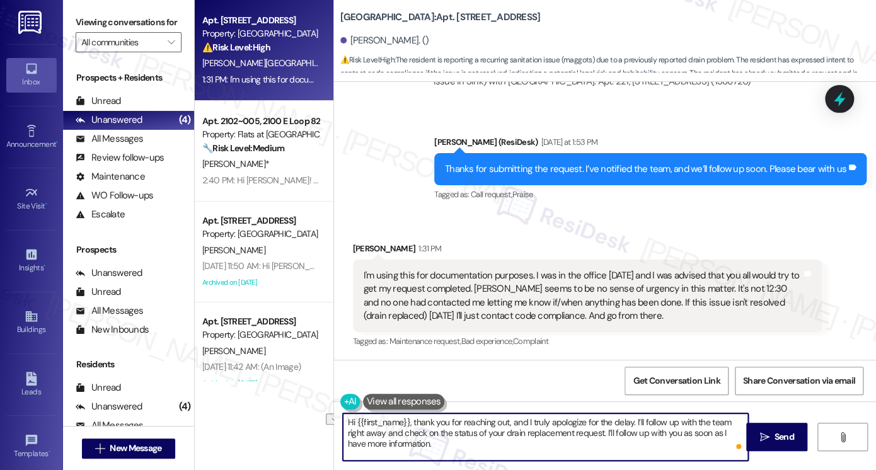
click at [588, 437] on textarea "Hi {{first_name}}, thank you for reaching out, and I truly apologize for the de…" at bounding box center [545, 436] width 405 height 47
click at [623, 435] on textarea "Hi {{first_name}}, thank you for reaching out, and I truly apologize for the de…" at bounding box center [545, 436] width 405 height 47
click at [614, 439] on textarea "Hi {{first_name}}, thank you for reaching out, and I truly apologize for the de…" at bounding box center [545, 436] width 405 height 47
click at [632, 421] on textarea "Hi {{first_name}}, thank you for reaching out, and I truly apologize for the de…" at bounding box center [545, 436] width 405 height 47
click at [633, 420] on textarea "Hi {{first_name}}, thank you for reaching out, and I truly apologize for the de…" at bounding box center [545, 436] width 405 height 47
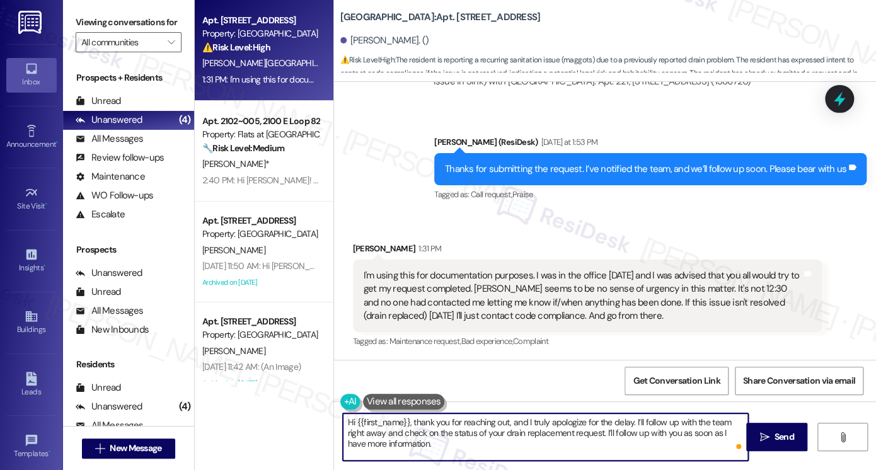
click at [633, 420] on textarea "Hi {{first_name}}, thank you for reaching out, and I truly apologize for the de…" at bounding box center [545, 436] width 405 height 47
click at [607, 438] on textarea "Hi {{first_name}}, thank you for reaching out, and I truly apologize for the de…" at bounding box center [545, 436] width 405 height 47
click at [607, 430] on textarea "Hi {{first_name}}, thank you for reaching out, and I truly apologize for the de…" at bounding box center [545, 436] width 405 height 47
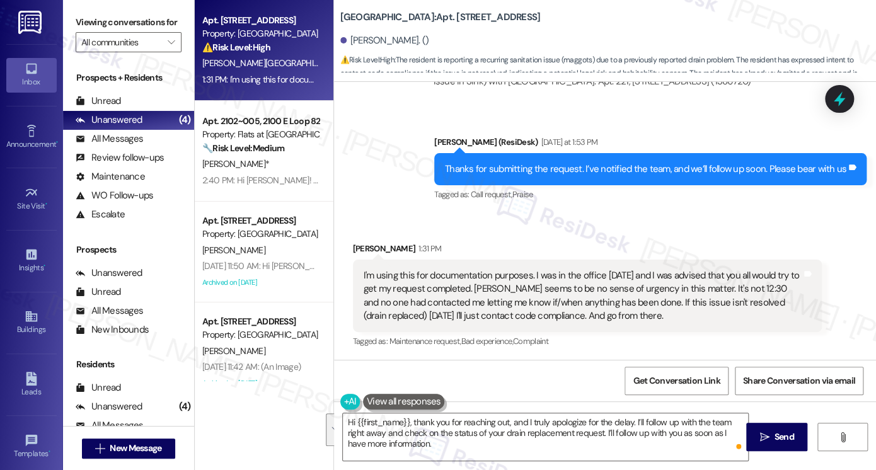
click at [71, 34] on div "Viewing conversations for All communities " at bounding box center [128, 32] width 131 height 65
click at [69, 30] on div "Viewing conversations for All communities " at bounding box center [128, 32] width 131 height 65
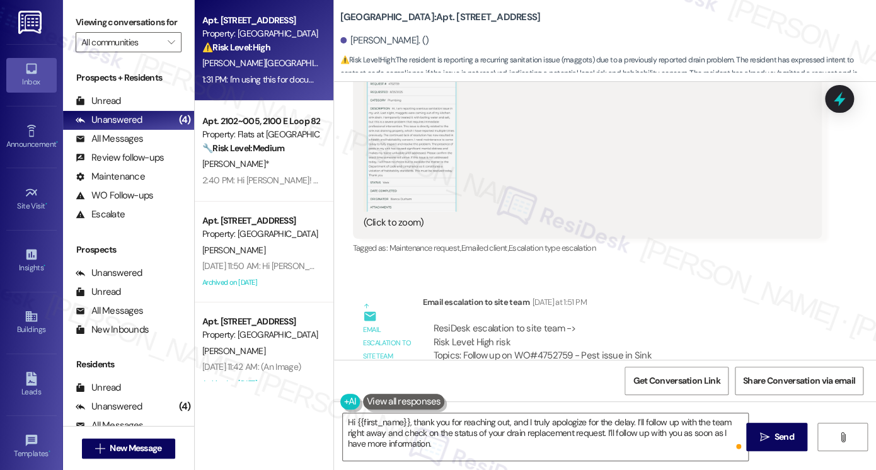
scroll to position [13644, 0]
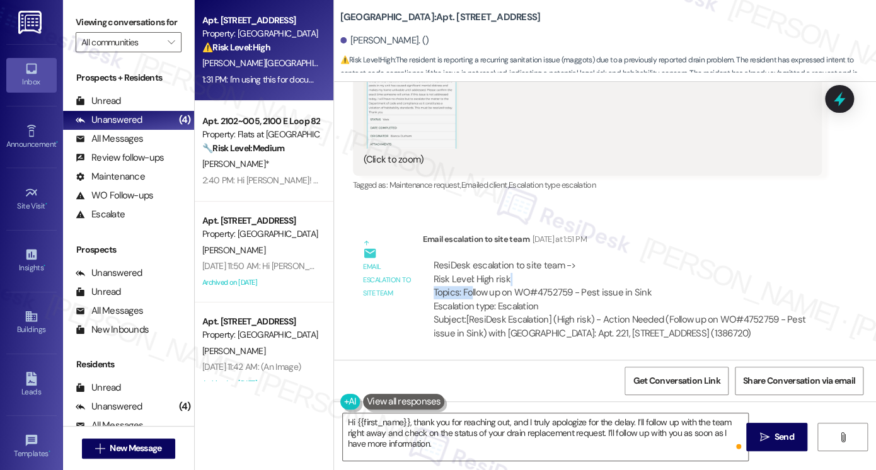
drag, startPoint x: 464, startPoint y: 287, endPoint x: 595, endPoint y: 285, distance: 131.1
click at [595, 285] on div "ResiDesk escalation to site team -> Risk Level: High risk Topics: Follow up on …" at bounding box center [621, 286] width 377 height 54
click at [67, 27] on div "Viewing conversations for All communities " at bounding box center [128, 32] width 131 height 65
click at [459, 420] on textarea "Hi {{first_name}}, thank you for reaching out, and I truly apologize for the de…" at bounding box center [545, 436] width 405 height 47
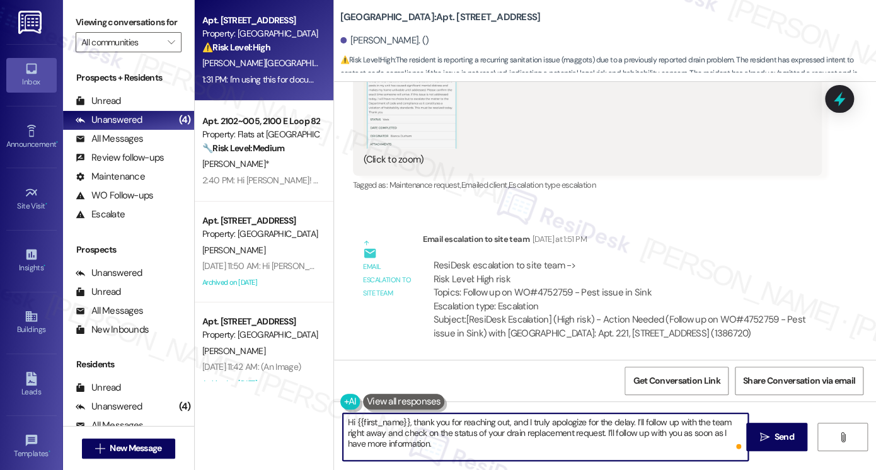
click at [459, 420] on textarea "Hi {{first_name}}, thank you for reaching out, and I truly apologize for the de…" at bounding box center [545, 436] width 405 height 47
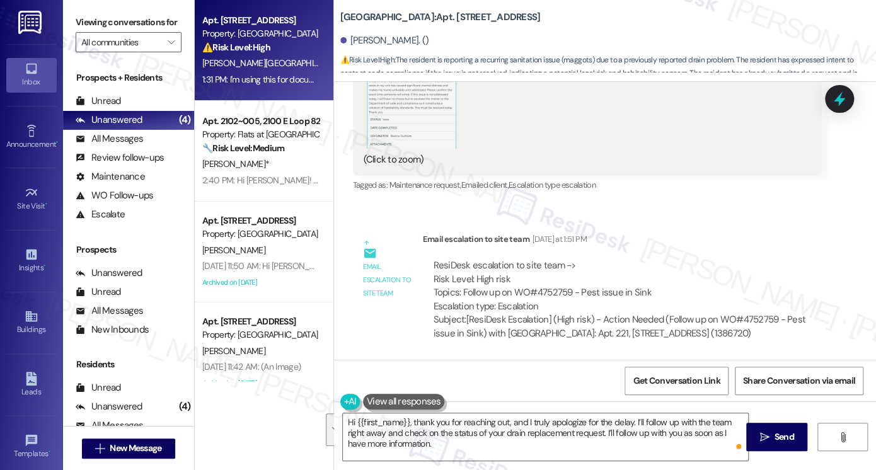
click at [71, 16] on div "Viewing conversations for All communities " at bounding box center [128, 32] width 131 height 65
click at [430, 425] on textarea "Hi {{first_name}}, thank you for reaching out, and I truly apologize for the de…" at bounding box center [545, 436] width 405 height 47
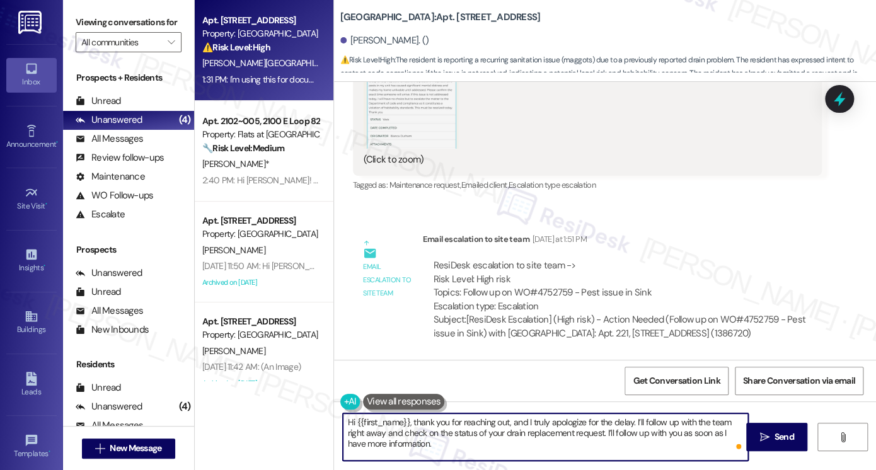
click at [430, 425] on textarea "Hi {{first_name}}, thank you for reaching out, and I truly apologize for the de…" at bounding box center [545, 436] width 405 height 47
paste textarea "sincerely apologize for the delay. I’ll check in with the team right away regar…"
type textarea "Hi {{first_name}}, thank you for reaching out, and I sincerely apologize for th…"
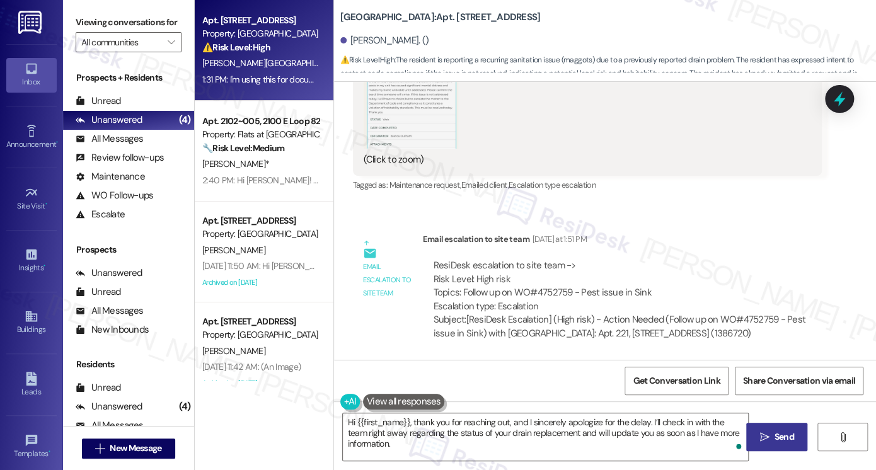
click at [769, 431] on span " Send" at bounding box center [777, 436] width 40 height 13
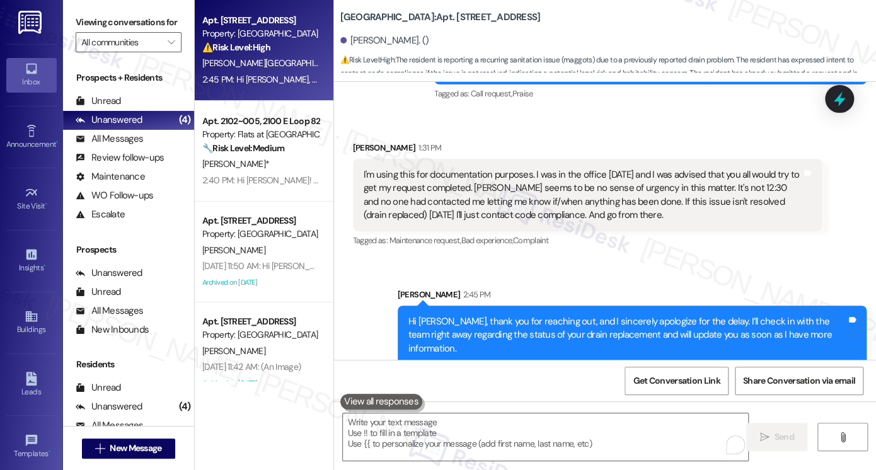
scroll to position [13997, 0]
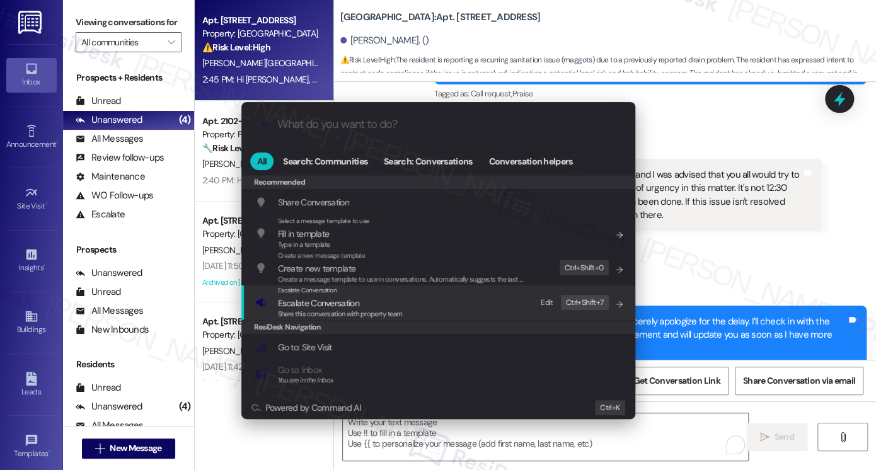
click at [365, 302] on span "Escalate Conversation" at bounding box center [340, 303] width 125 height 14
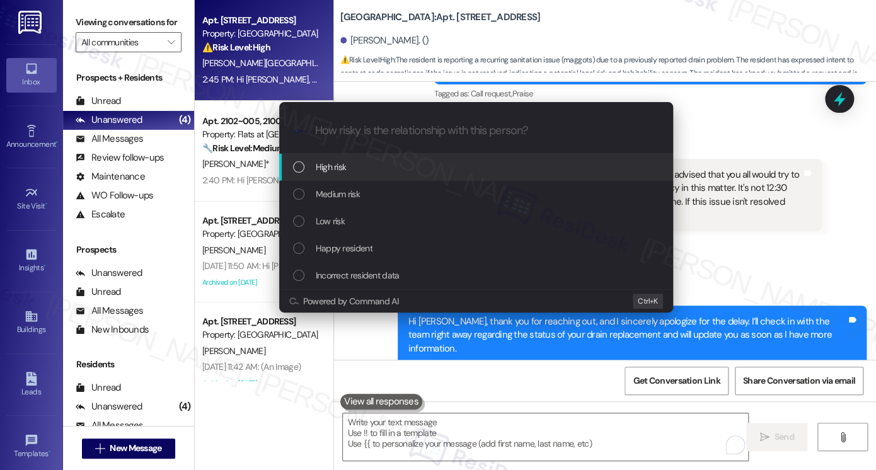
click at [361, 163] on div "High risk" at bounding box center [477, 167] width 369 height 14
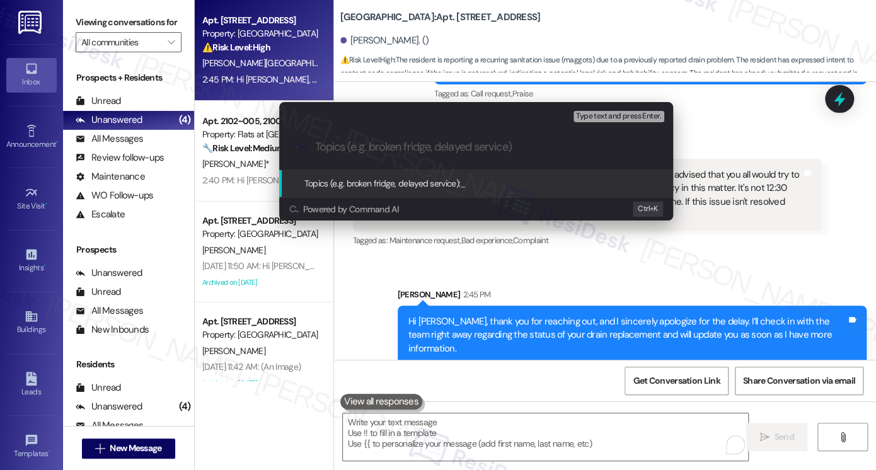
click at [770, 153] on div "Escalate Conversation High risk Topics (e.g. broken fridge, delayed service) An…" at bounding box center [438, 235] width 876 height 470
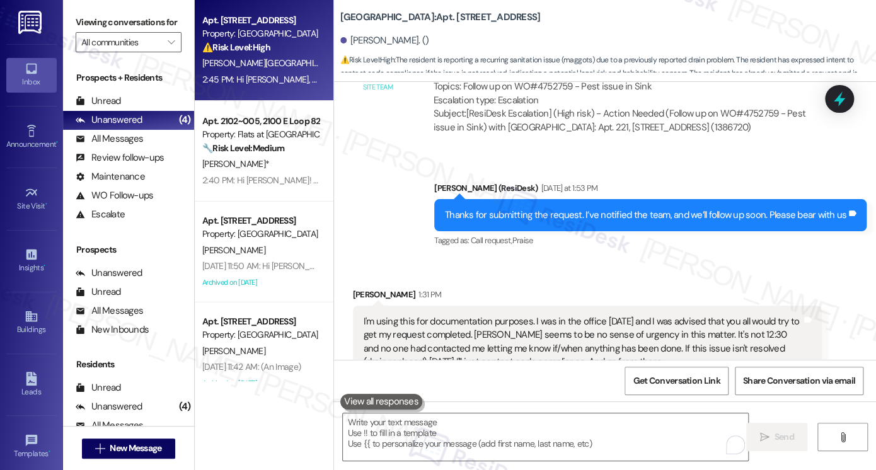
scroll to position [13682, 0]
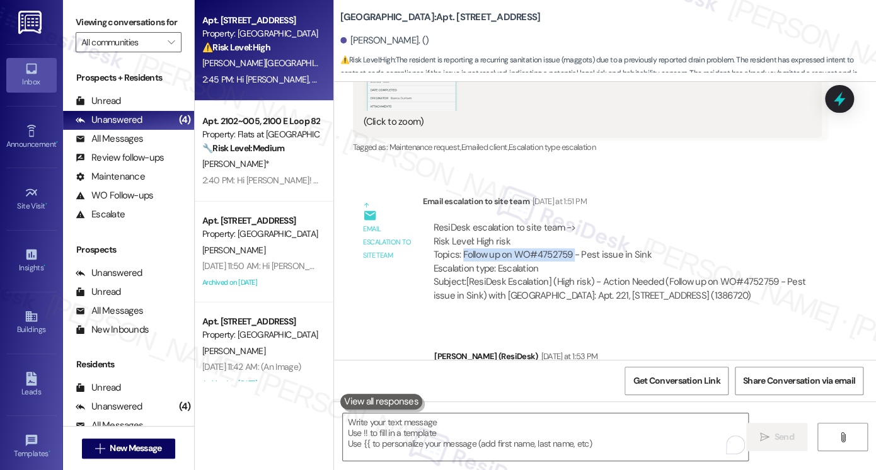
drag, startPoint x: 456, startPoint y: 254, endPoint x: 567, endPoint y: 254, distance: 110.9
click at [567, 254] on div "ResiDesk escalation to site team -> Risk Level: High risk Topics: Follow up on …" at bounding box center [621, 248] width 377 height 54
copy div "Follow up on WO#4752759"
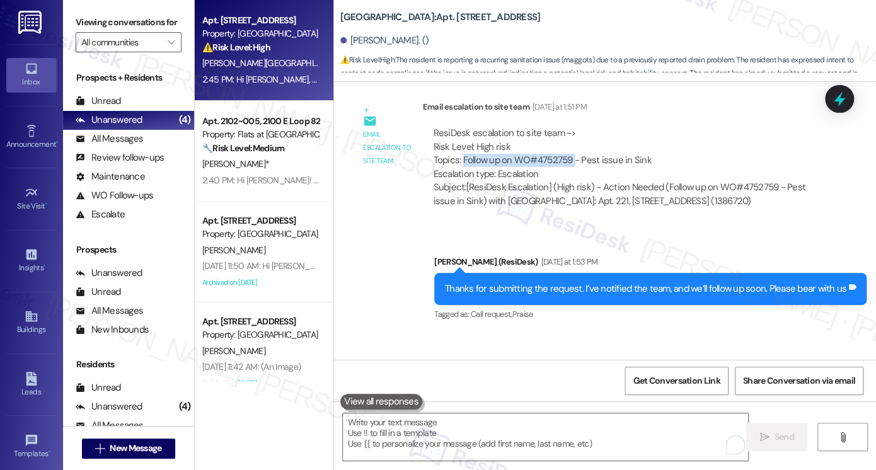
scroll to position [13997, 0]
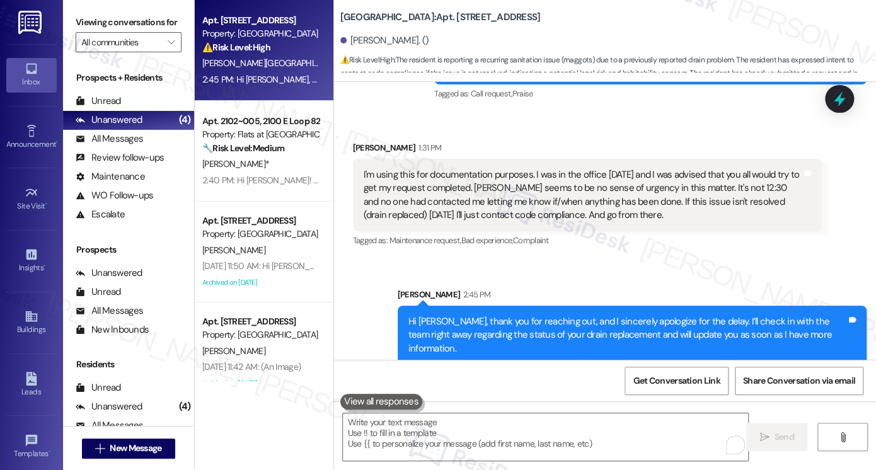
click at [830, 110] on div at bounding box center [839, 99] width 29 height 28
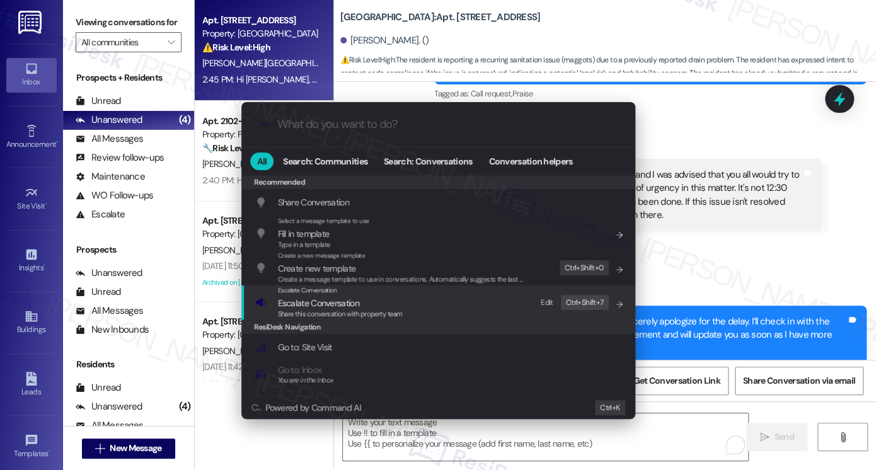
click at [394, 304] on span "Escalate Conversation" at bounding box center [340, 303] width 125 height 14
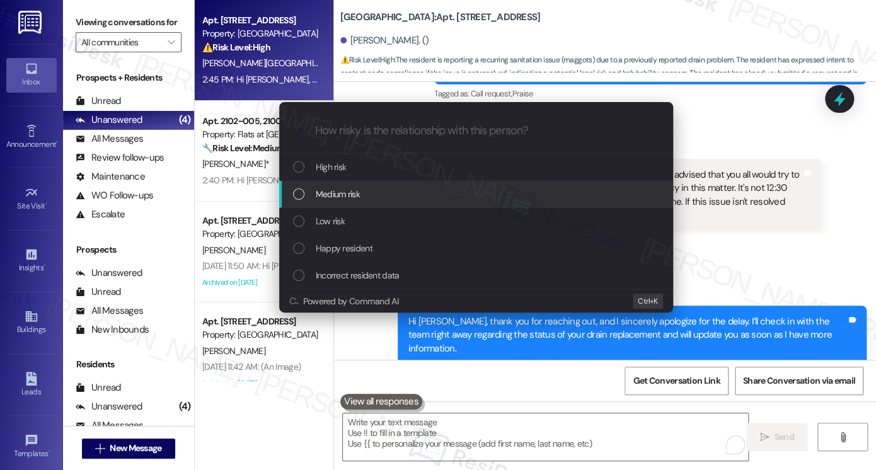
click at [354, 185] on div "Medium risk" at bounding box center [476, 194] width 394 height 27
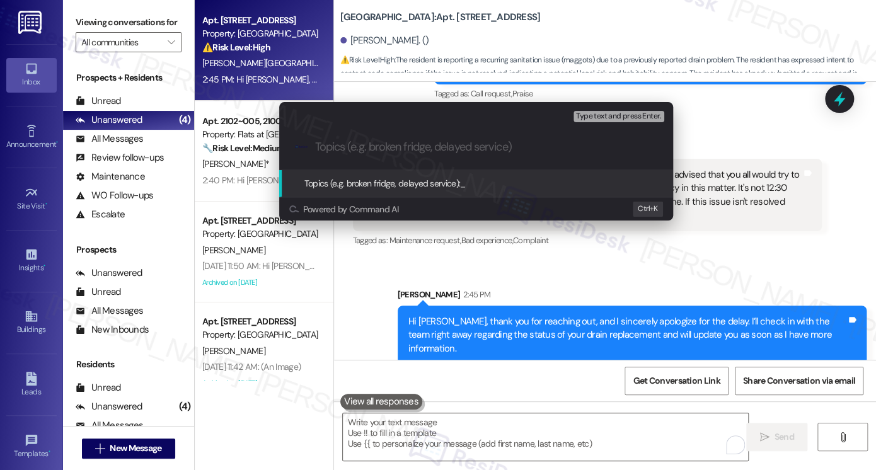
paste input "Follow up on WO#4752759"
drag, startPoint x: 595, startPoint y: 149, endPoint x: 542, endPoint y: 144, distance: 53.2
click at [542, 144] on input "Follow up on WO#4752759 - Pest issue in sink, will call" at bounding box center [481, 146] width 332 height 13
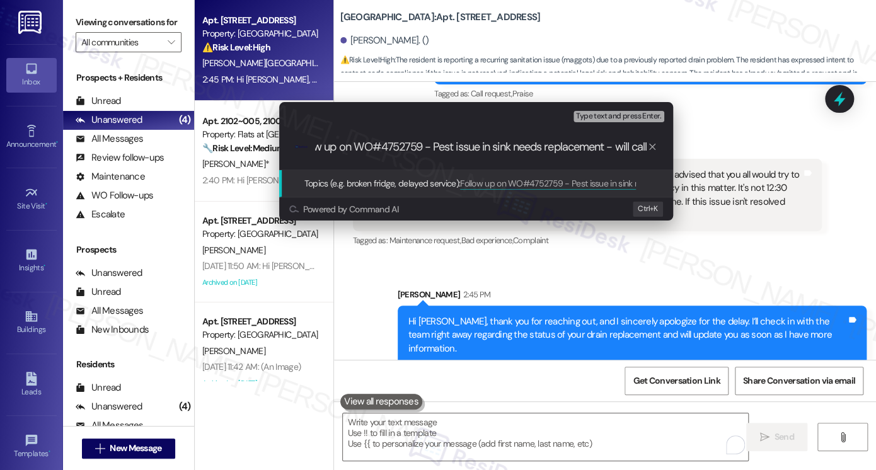
scroll to position [0, 0]
click at [624, 149] on input "Follow up on WO#4752759 - Pest issue in sink needs replacement - will call" at bounding box center [481, 146] width 332 height 13
drag, startPoint x: 612, startPoint y: 146, endPoint x: 698, endPoint y: 147, distance: 85.7
click at [698, 147] on div "Escalate Conversation Medium risk Topics (e.g. broken fridge, delayed service) …" at bounding box center [438, 235] width 876 height 470
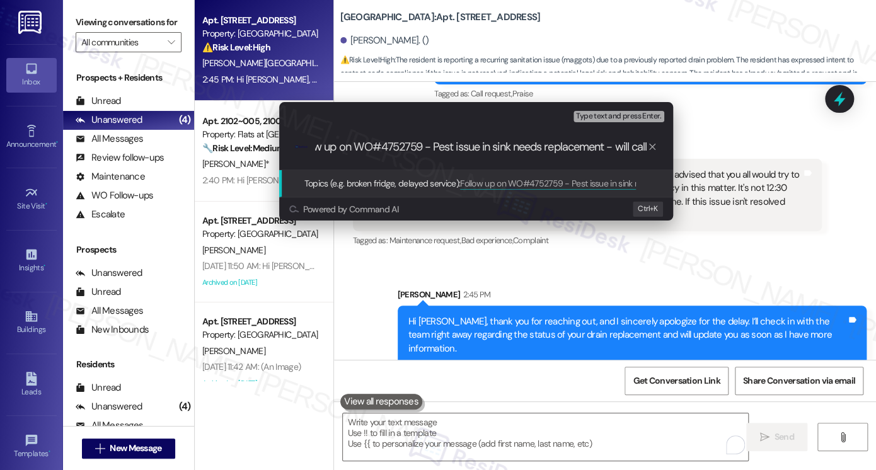
click at [635, 143] on input "Follow up on WO#4752759 - Pest issue in sink needs replacement - will call" at bounding box center [481, 146] width 332 height 13
click at [641, 146] on input "Follow up on WO#4752759 - Pest issue in sink needs replacement - will call" at bounding box center [481, 146] width 332 height 13
click at [645, 146] on input "Follow up on WO#4752759 - Pest issue in sink needs replacement - will call" at bounding box center [481, 146] width 332 height 13
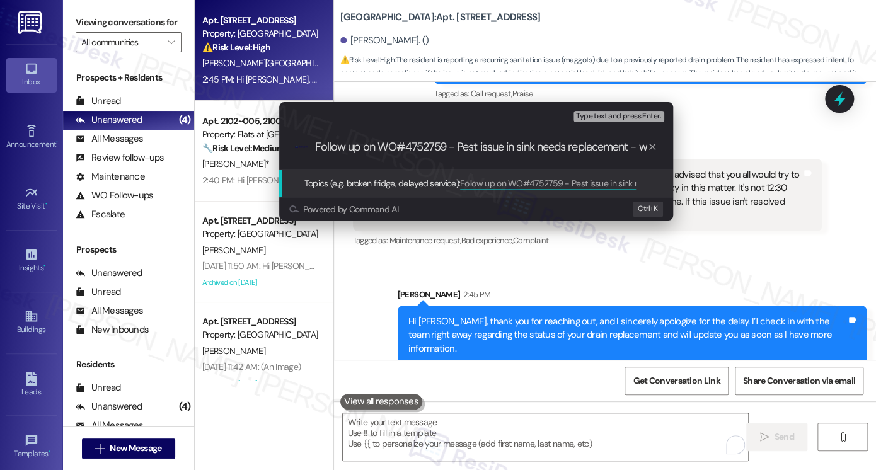
paste input "-Up on WO#4752759 – Urgent Pest Issue in Sink Replacement"
drag, startPoint x: 483, startPoint y: 148, endPoint x: 685, endPoint y: 148, distance: 201.6
click at [685, 148] on div "Escalate Conversation Medium risk Topics (e.g. broken fridge, delayed service) …" at bounding box center [475, 161] width 425 height 144
click at [561, 149] on input "Follow-Up on WO#4752759 – Urgent Pest Issue in Sink Replacement" at bounding box center [481, 146] width 332 height 13
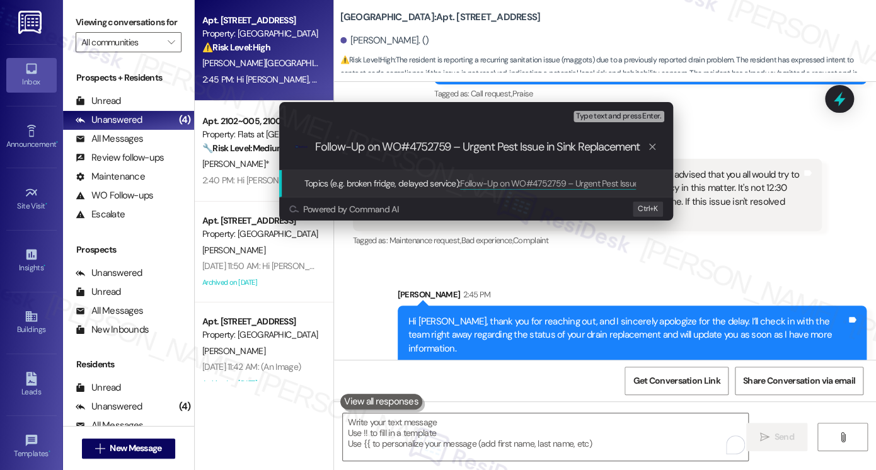
click at [561, 149] on input "Follow-Up on WO#4752759 – Urgent Pest Issue in Sink Replacement" at bounding box center [481, 146] width 332 height 13
type input "Follow-Up on WO#4752759 – Urgent Pest Issue in Sink Replacement"
click at [737, 140] on div "Escalate Conversation Medium risk Topics (e.g. broken fridge, delayed service) …" at bounding box center [438, 235] width 876 height 470
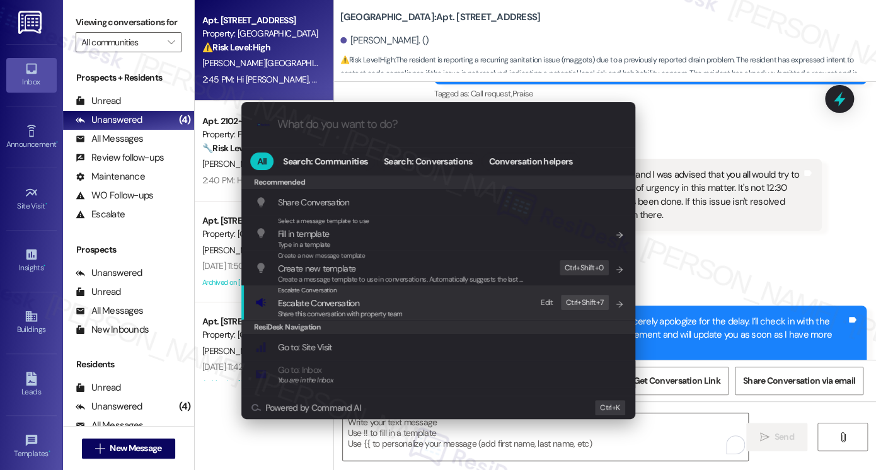
click at [378, 301] on span "Escalate Conversation" at bounding box center [340, 303] width 125 height 14
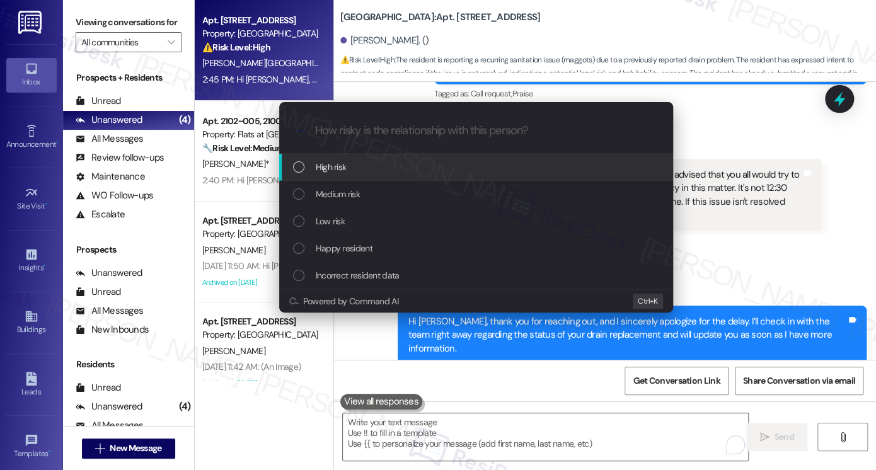
click at [371, 168] on div "High risk" at bounding box center [477, 167] width 369 height 14
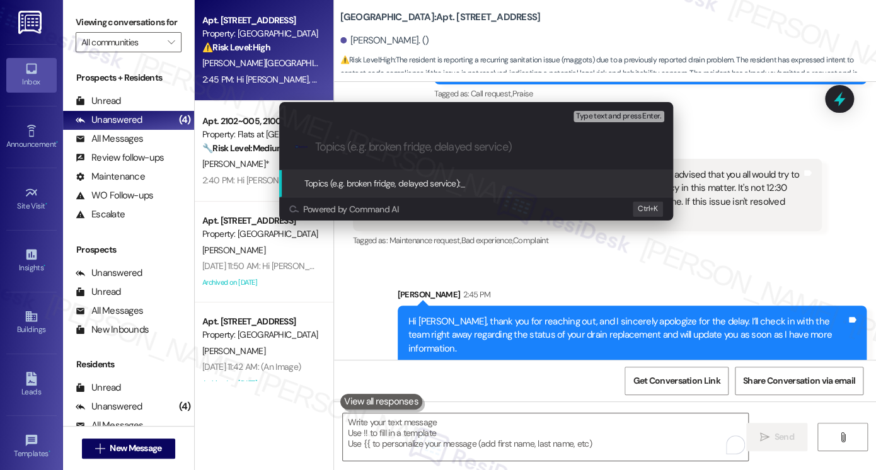
paste input "Follow-Up on WO#4752759 – Urgent Pest Issue in Sink Replacement"
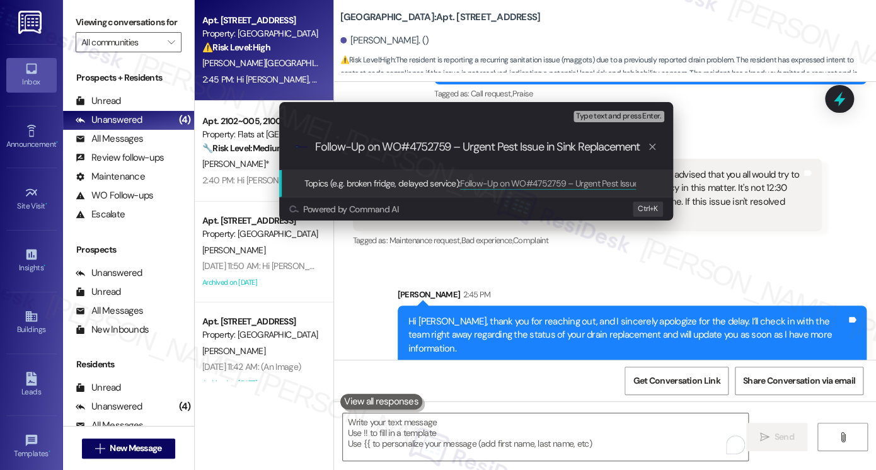
drag, startPoint x: 506, startPoint y: 148, endPoint x: 696, endPoint y: 147, distance: 189.6
click at [696, 147] on div "Escalate Conversation High risk Topics (e.g. broken fridge, delayed service) An…" at bounding box center [438, 235] width 876 height 470
click at [578, 146] on input "Follow-Up on WO#4752759 – Urgent Pest Issue in Sink Replacement" at bounding box center [481, 146] width 332 height 13
click at [547, 146] on input "Follow-Up on WO#4752759 – Urgent Pest Issue in Sink Replacement" at bounding box center [481, 146] width 332 height 13
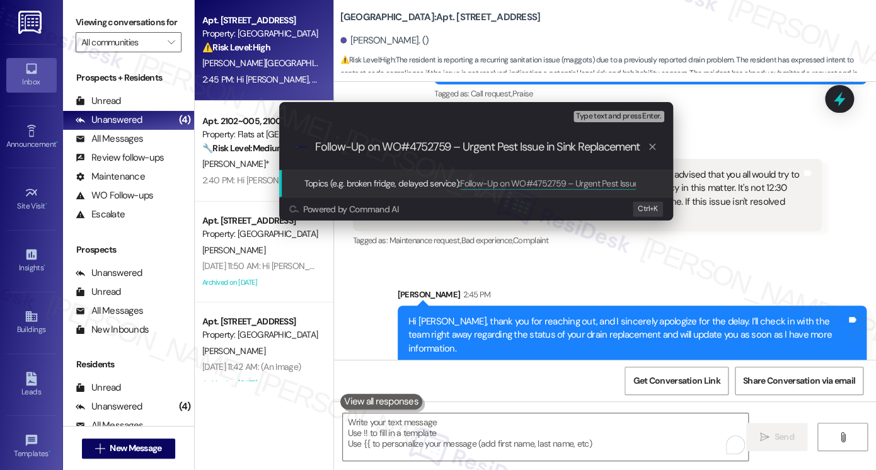
click at [584, 144] on input "Follow-Up on WO#4752759 – Urgent Pest Issue in Sink Replacement" at bounding box center [481, 146] width 332 height 13
click at [553, 146] on input "Follow-Up on WO#4752759 – Urgent Pest Issue in Sink Replacement" at bounding box center [481, 146] width 332 height 13
click at [548, 147] on input "Follow-Up on WO#4752759 – Urgent Pest Issue in Sink Replacement" at bounding box center [481, 146] width 332 height 13
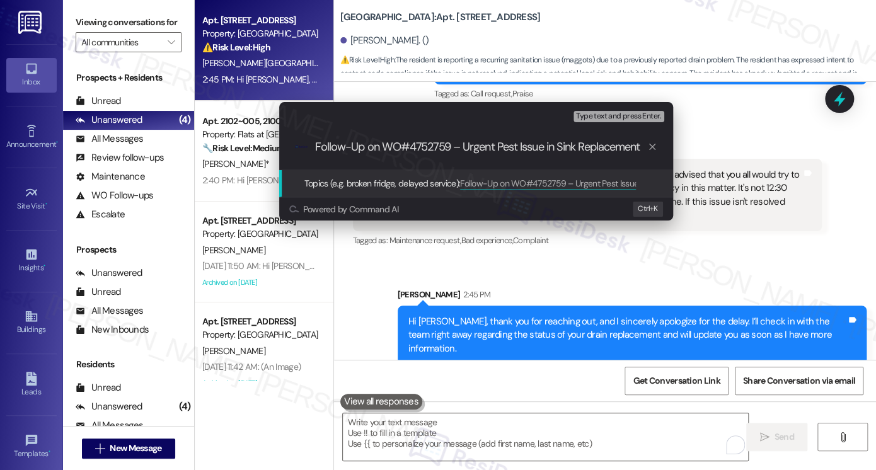
click at [548, 147] on input "Follow-Up on WO#4752759 – Urgent Pest Issue in Sink Replacement" at bounding box center [481, 146] width 332 height 13
click at [560, 147] on input "Follow-Up on WO#4752759 – Urgent Pest Issue in Sink Replacement" at bounding box center [481, 146] width 332 height 13
click at [556, 146] on input "Follow-Up on WO#4752759 – Urgent Pest Issue in Sink Replacement" at bounding box center [481, 146] width 332 height 13
click at [616, 148] on input "Follow-Up on WO#4752759 – Urgent Pest Issue in Kitchen Sink Replacement" at bounding box center [481, 146] width 332 height 13
type input "Follow-Up on WO#4752759 – Urgent Pest Issue in Kitchen Sink | Needs Replacement"
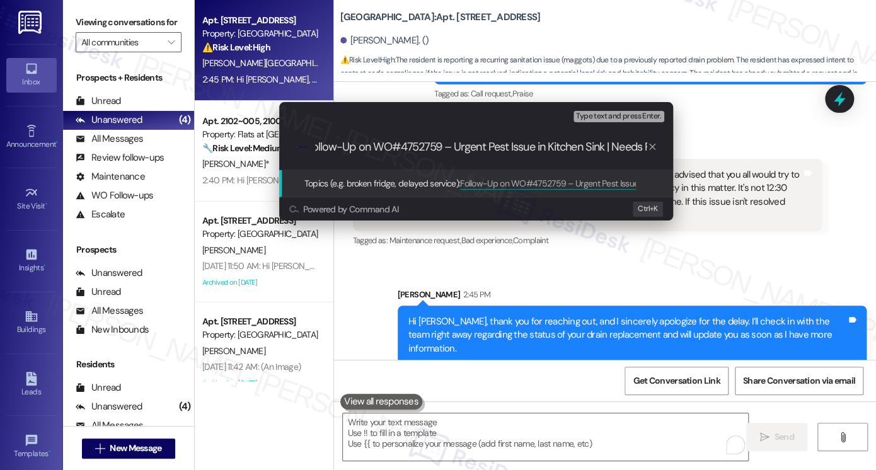
scroll to position [0, 72]
drag, startPoint x: 597, startPoint y: 148, endPoint x: 665, endPoint y: 142, distance: 69.0
click at [665, 142] on div ".cls-1{fill:#0a055f;}.cls-2{fill:#0cc4c4;} resideskLogoBlueOrange Follow-Up on …" at bounding box center [476, 147] width 394 height 45
click at [604, 142] on input "Follow-Up on WO#4752759 – Urgent Pest Issue in Kitchen Sink | Needs Replacement" at bounding box center [481, 146] width 332 height 13
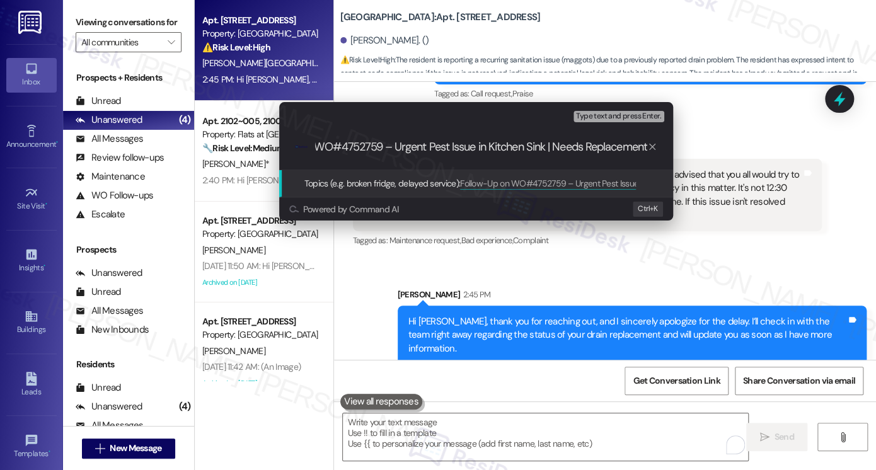
click at [604, 142] on input "Follow-Up on WO#4752759 – Urgent Pest Issue in Kitchen Sink | Needs Replacement" at bounding box center [481, 146] width 332 height 13
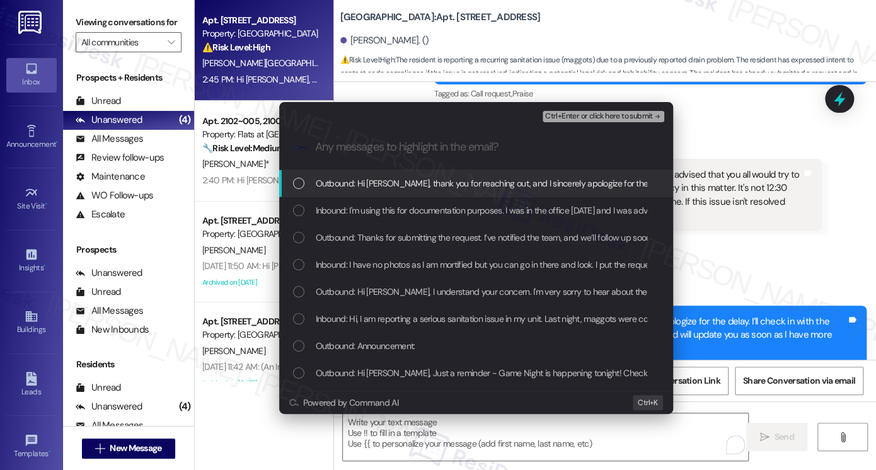
scroll to position [0, 0]
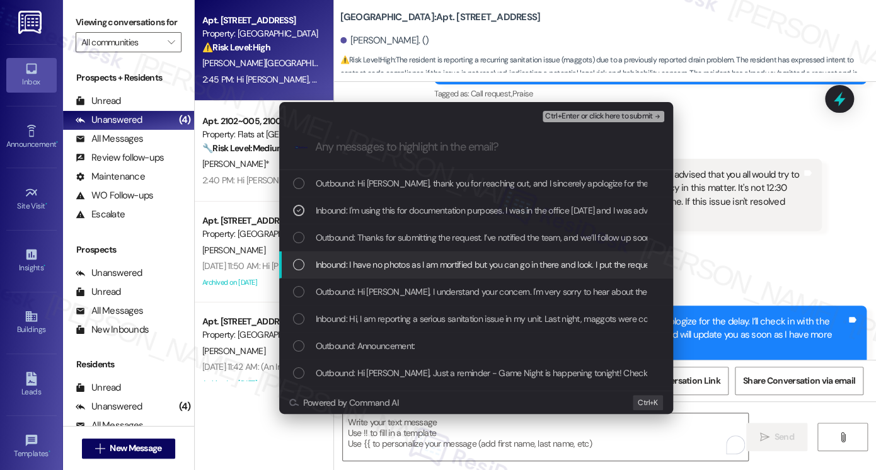
click at [438, 258] on span "Inbound: I have no photos as I am mortified but you can go in there and look. I…" at bounding box center [528, 265] width 425 height 14
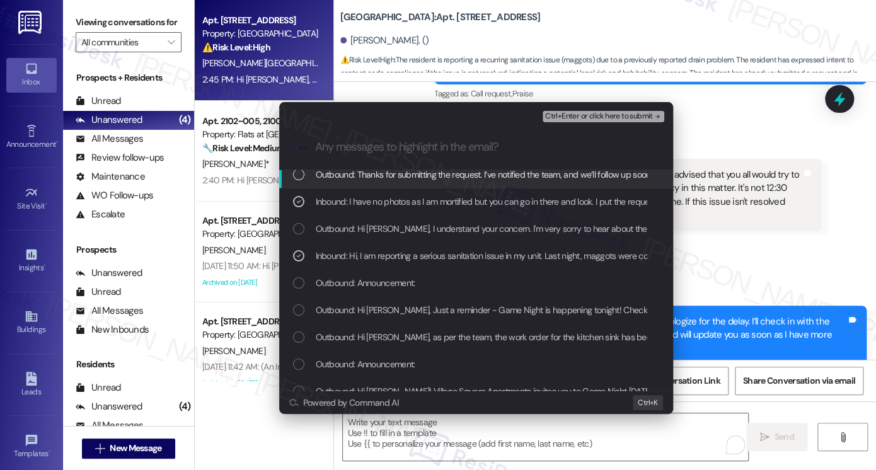
click at [592, 115] on span "Ctrl+Enter or click here to submit" at bounding box center [599, 116] width 108 height 9
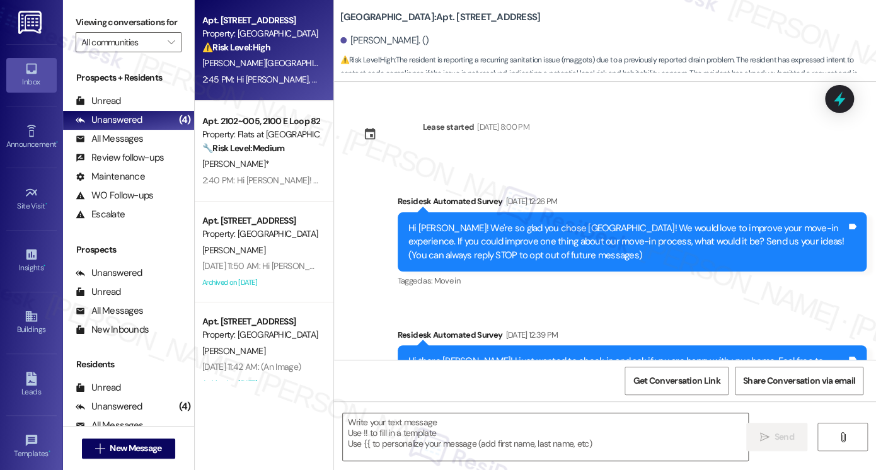
scroll to position [13895, 0]
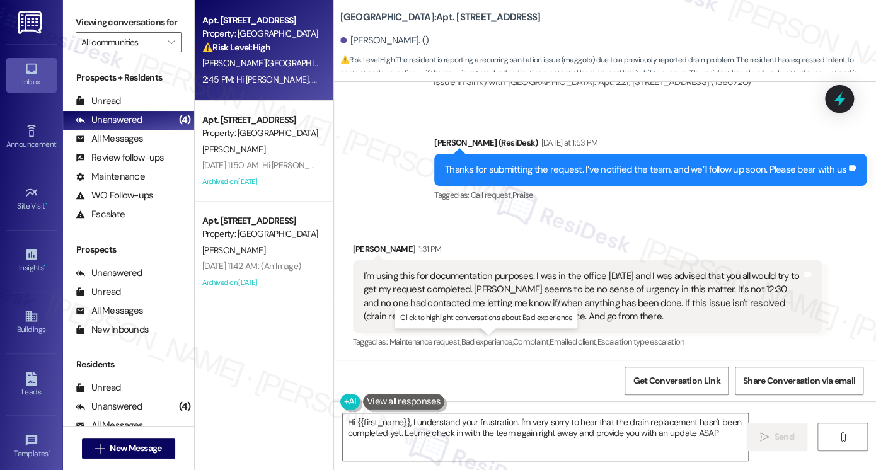
type textarea "Hi {{first_name}}, I understand your frustration. I'm very sorry to hear that t…"
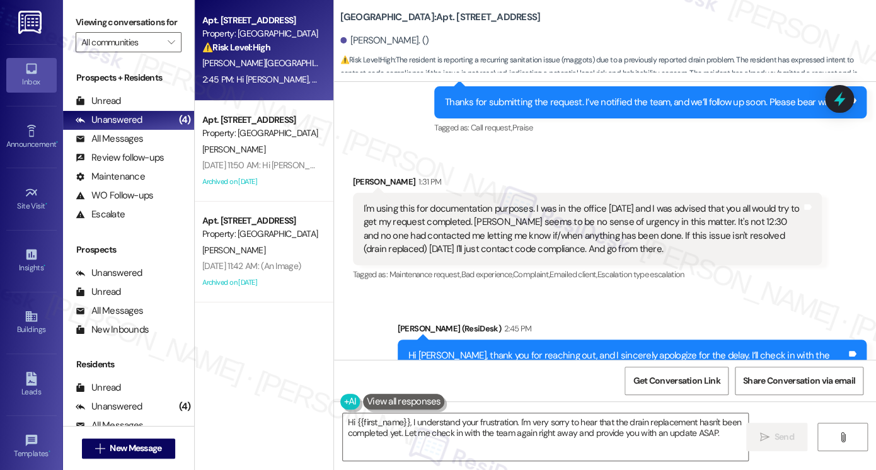
scroll to position [14015, 0]
